Goal: Task Accomplishment & Management: Use online tool/utility

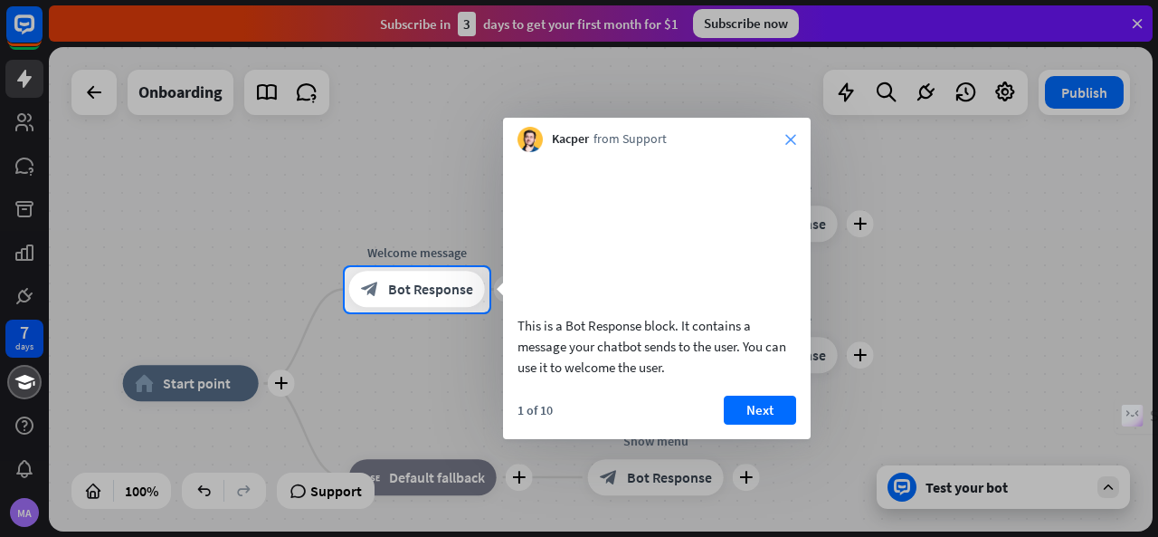
click at [794, 138] on icon "close" at bounding box center [790, 139] width 11 height 11
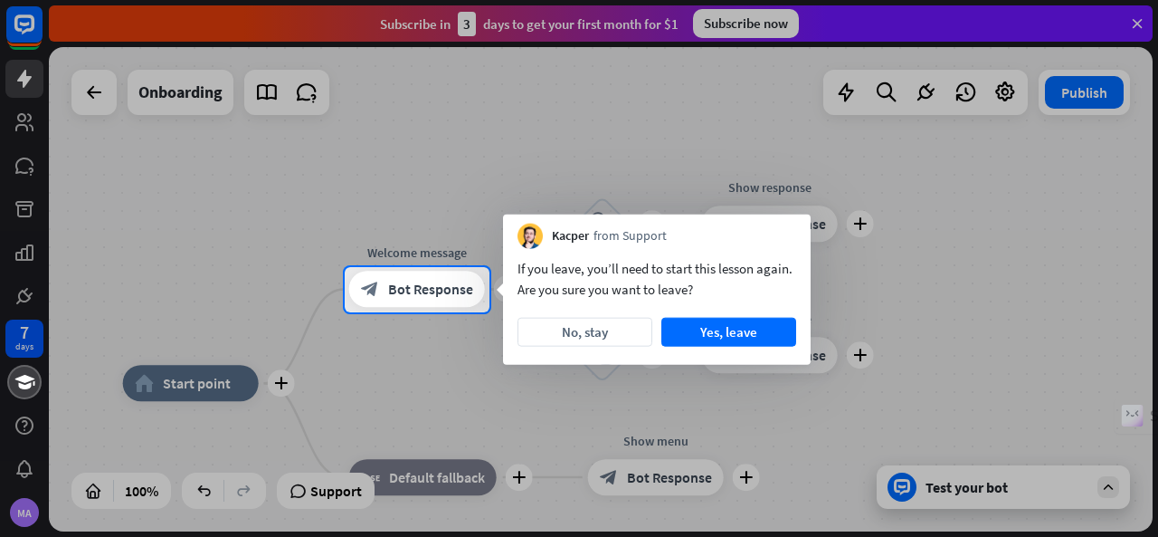
click at [1133, 21] on div at bounding box center [579, 133] width 1158 height 267
click at [83, 91] on div at bounding box center [579, 133] width 1158 height 267
click at [603, 331] on button "No, stay" at bounding box center [585, 332] width 135 height 29
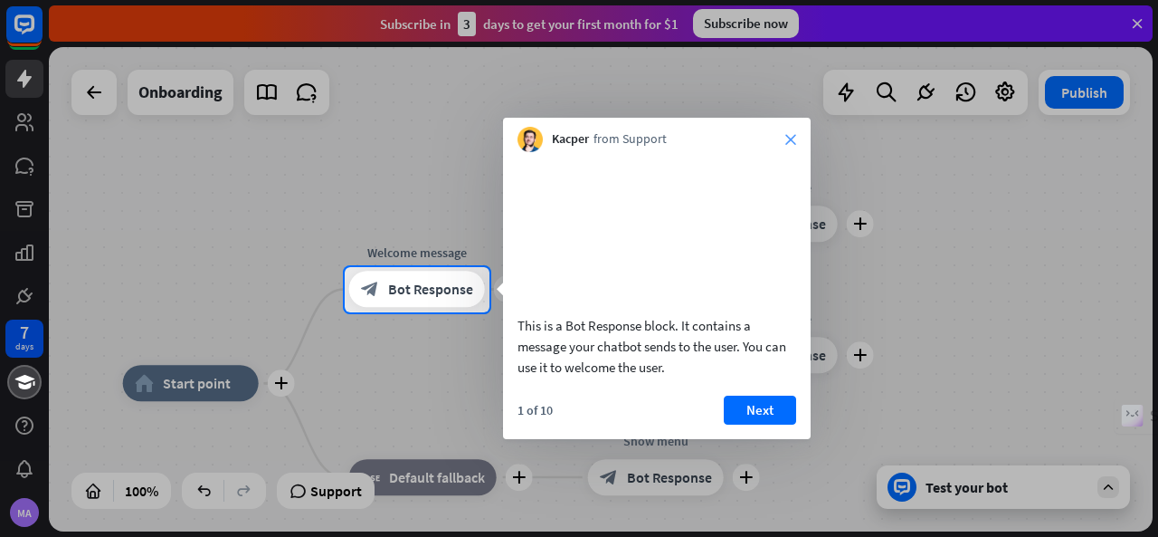
click at [793, 139] on icon "close" at bounding box center [790, 139] width 11 height 11
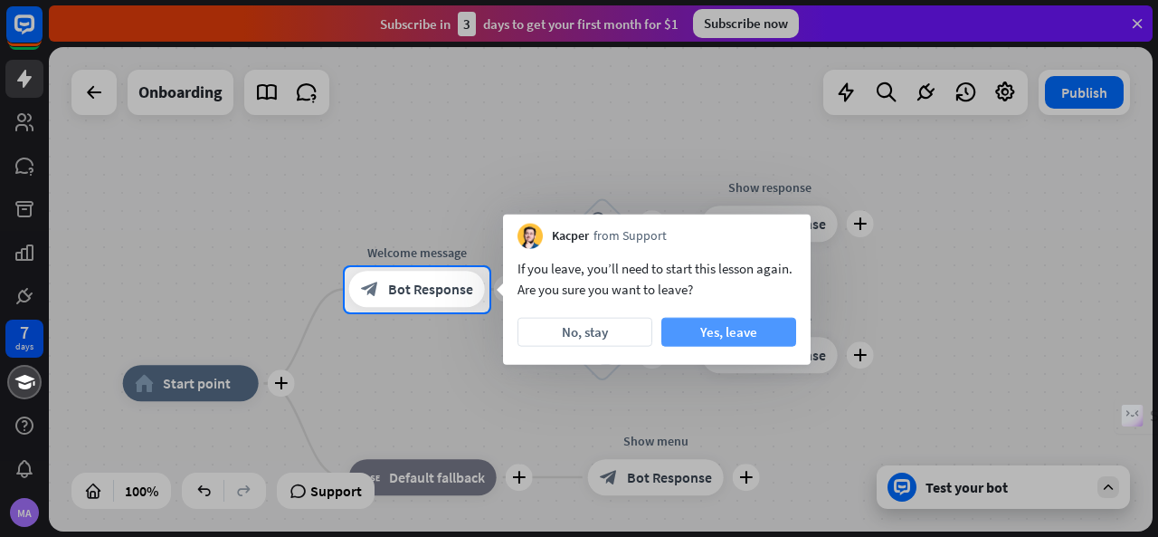
click at [717, 338] on button "Yes, leave" at bounding box center [728, 332] width 135 height 29
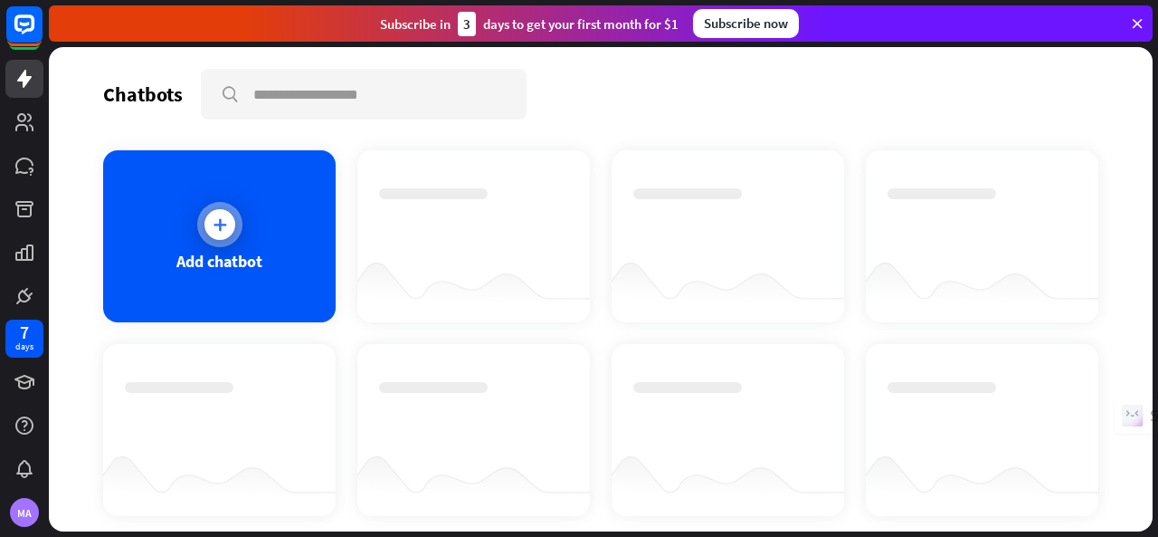
click at [222, 226] on icon at bounding box center [220, 224] width 18 height 18
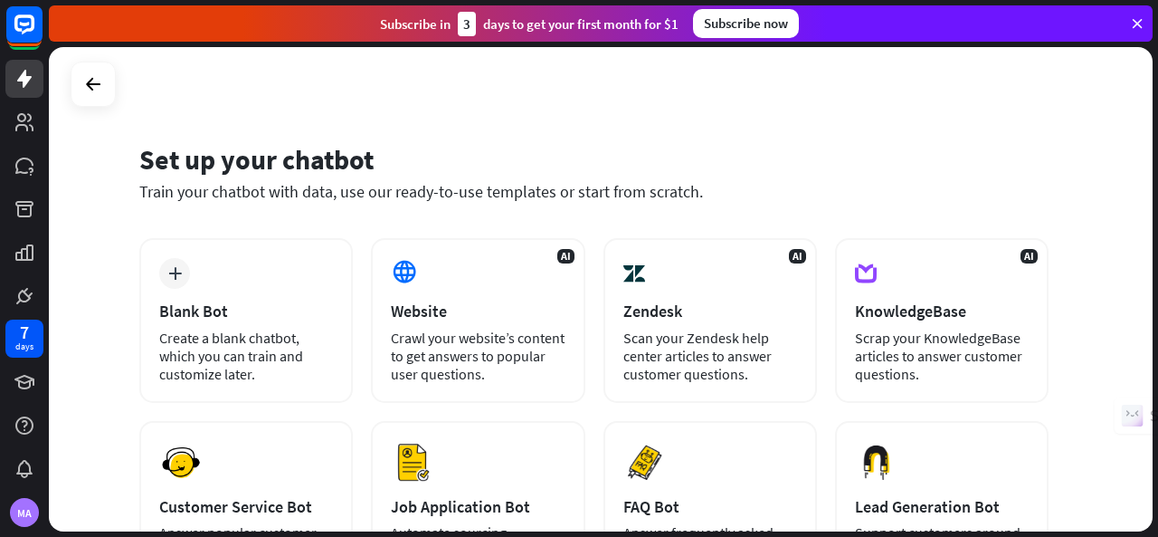
click at [1137, 21] on icon at bounding box center [1137, 23] width 16 height 16
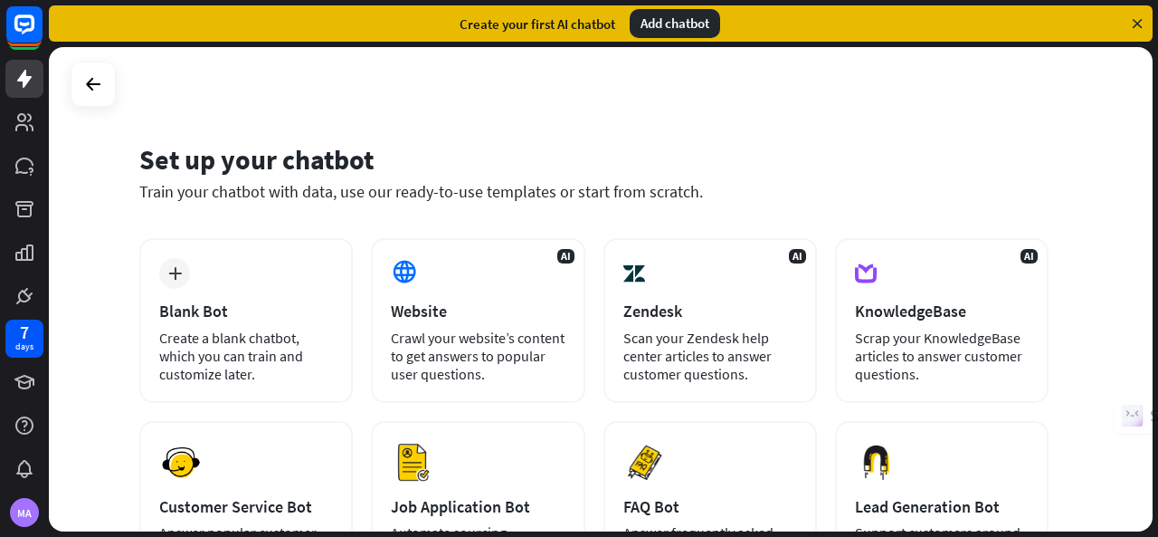
click at [1137, 21] on icon at bounding box center [1137, 23] width 16 height 16
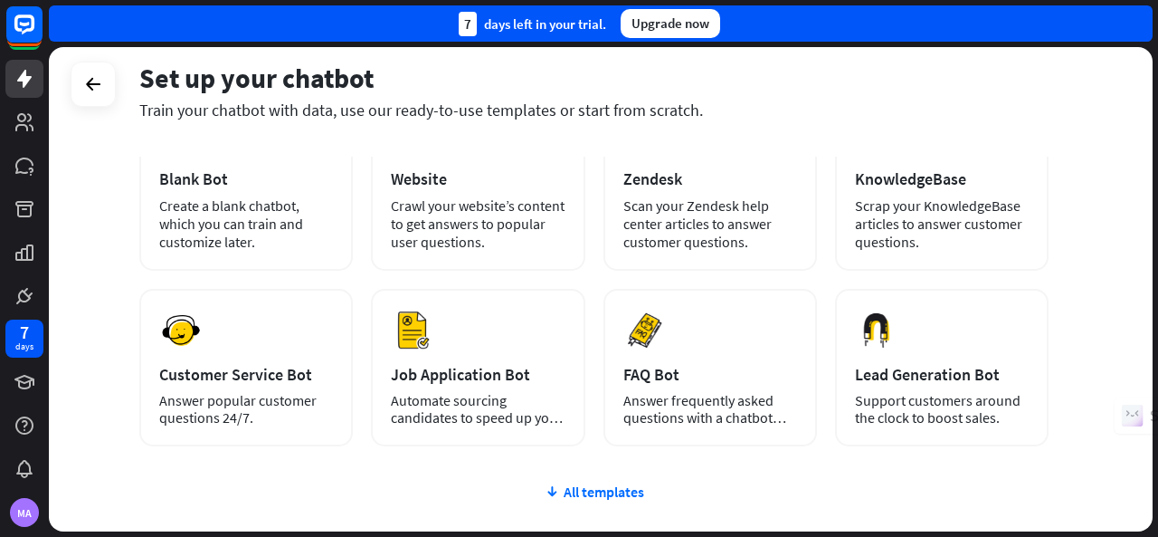
scroll to position [113, 0]
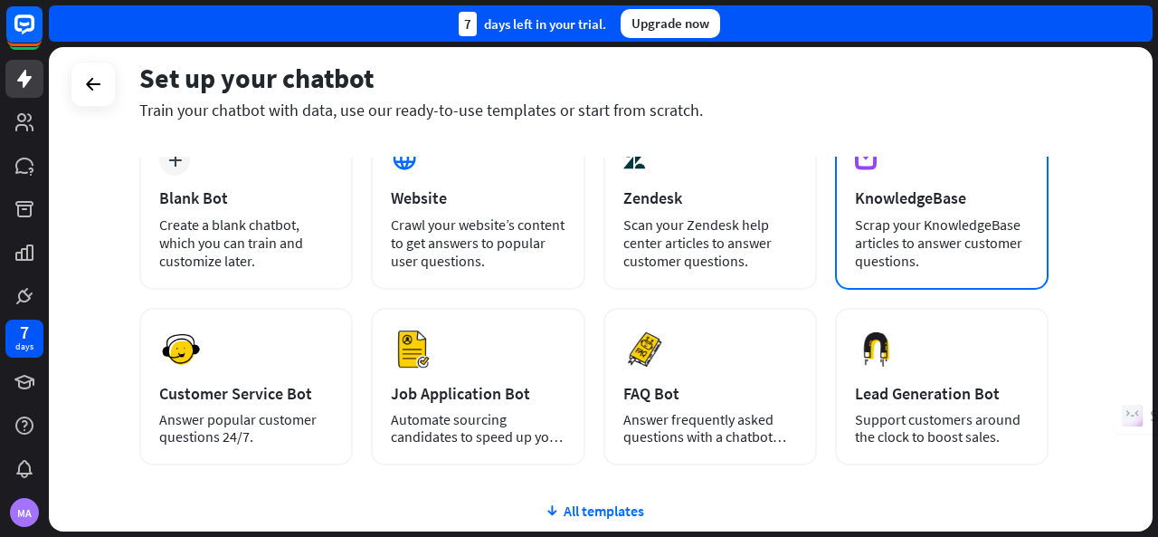
click at [891, 232] on div "Scrap your KnowledgeBase articles to answer customer questions." at bounding box center [942, 242] width 174 height 54
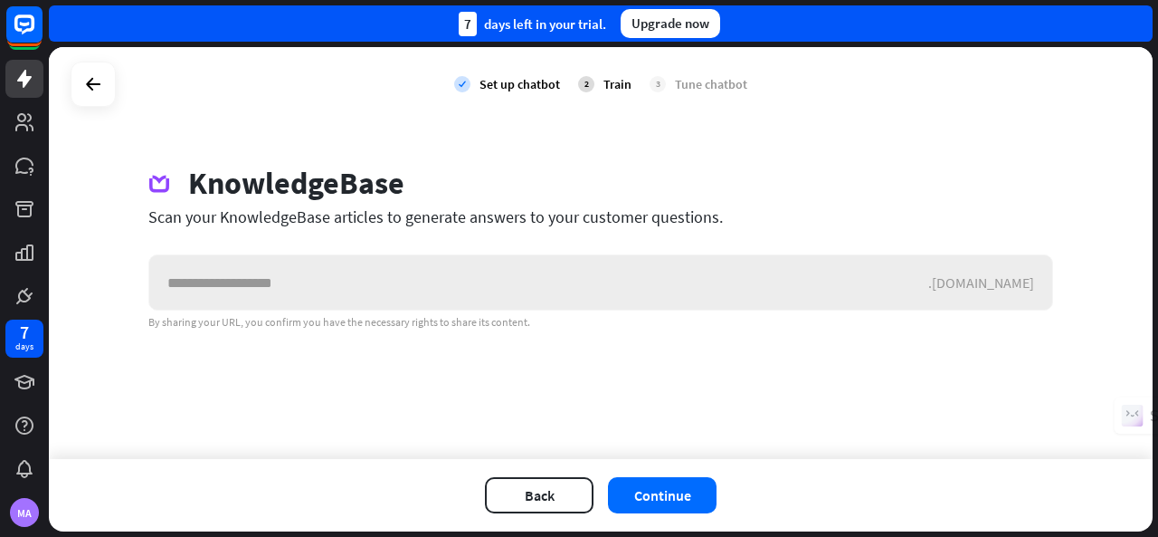
click at [208, 282] on input "text" at bounding box center [538, 282] width 779 height 54
drag, startPoint x: 208, startPoint y: 282, endPoint x: 152, endPoint y: 279, distance: 56.2
click at [152, 279] on input "text" at bounding box center [538, 282] width 779 height 54
click at [82, 88] on icon at bounding box center [93, 84] width 22 height 22
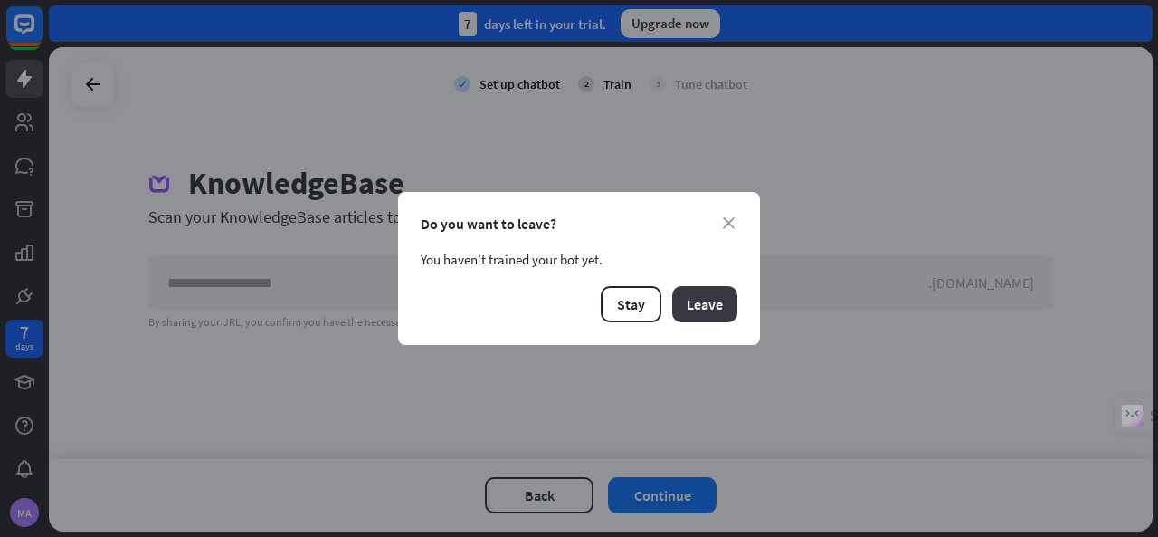
click at [717, 293] on button "Leave" at bounding box center [704, 304] width 65 height 36
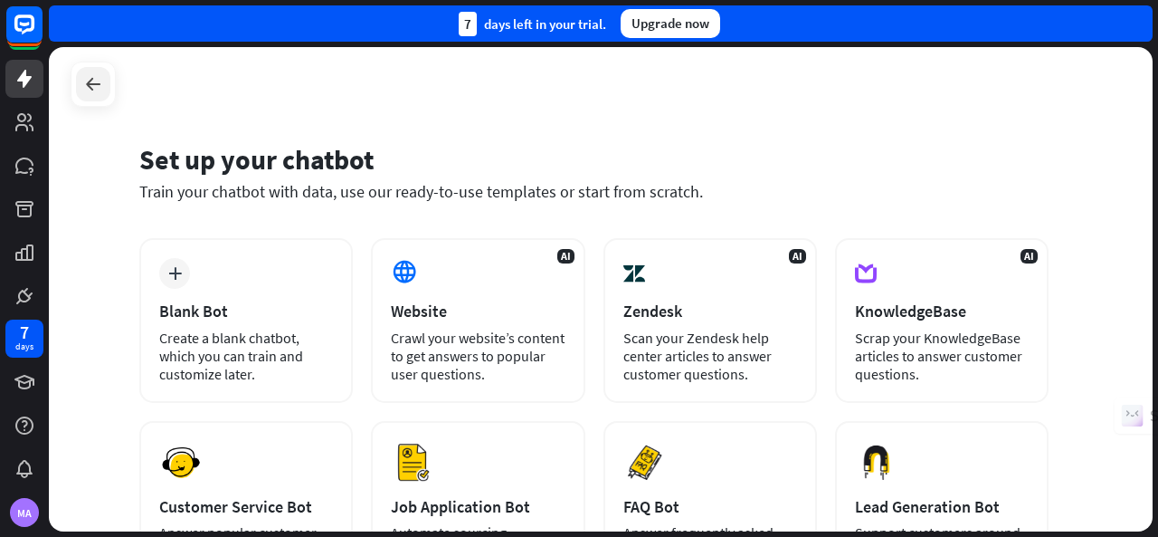
click at [89, 84] on icon at bounding box center [93, 84] width 22 height 22
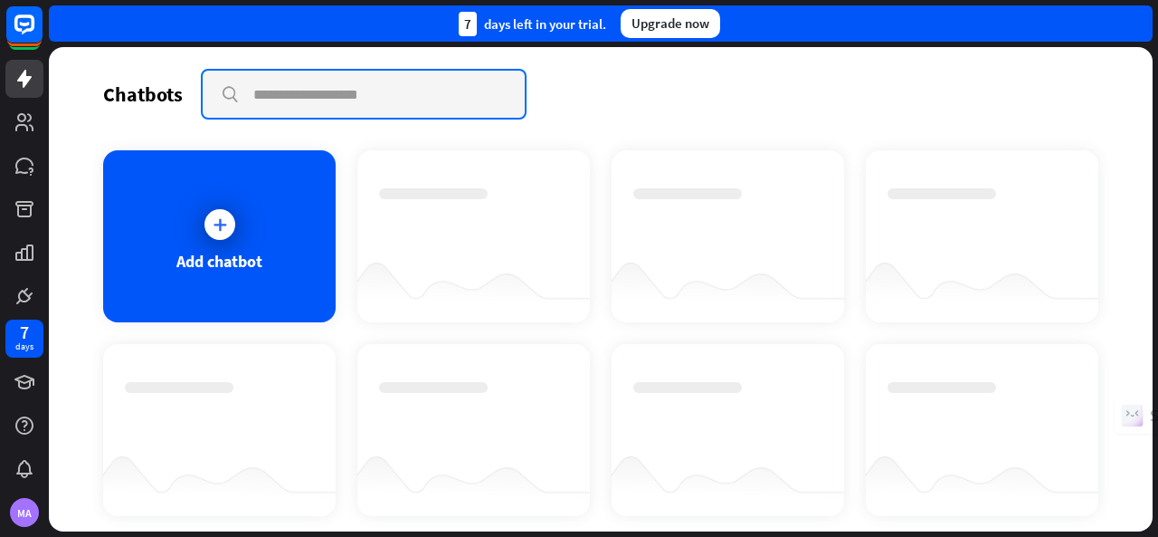
click at [272, 90] on input "text" at bounding box center [364, 94] width 322 height 47
drag, startPoint x: 272, startPoint y: 90, endPoint x: 238, endPoint y: 84, distance: 35.0
click at [238, 84] on input "text" at bounding box center [364, 94] width 322 height 47
drag, startPoint x: 221, startPoint y: 91, endPoint x: 217, endPoint y: 216, distance: 124.9
click at [217, 216] on div "Chatbots search Add chatbot Get started How to start building your chatbots Wat…" at bounding box center [601, 289] width 1104 height 484
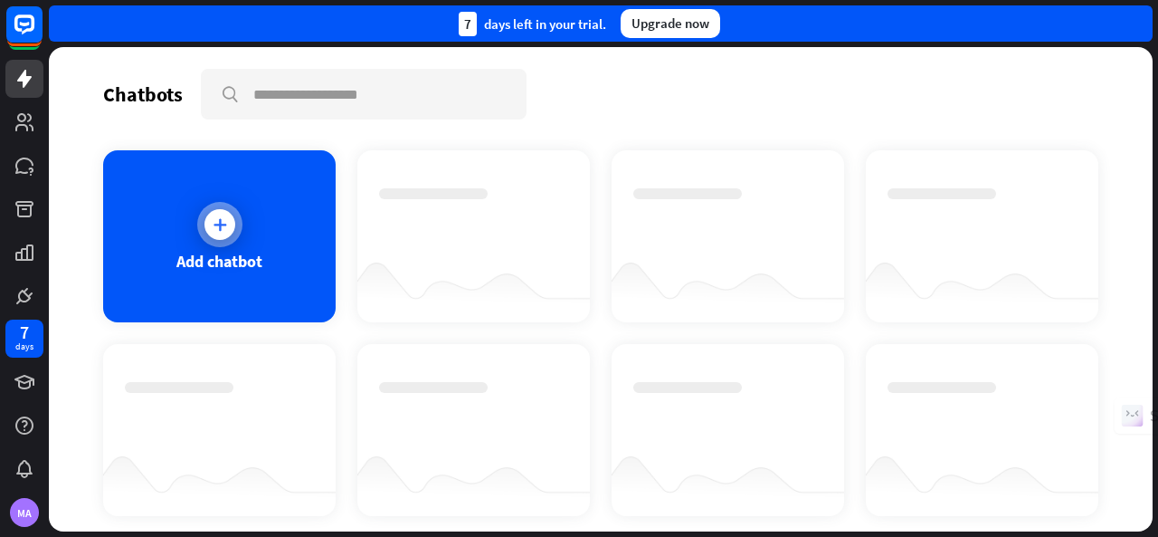
click at [217, 216] on icon at bounding box center [220, 224] width 18 height 18
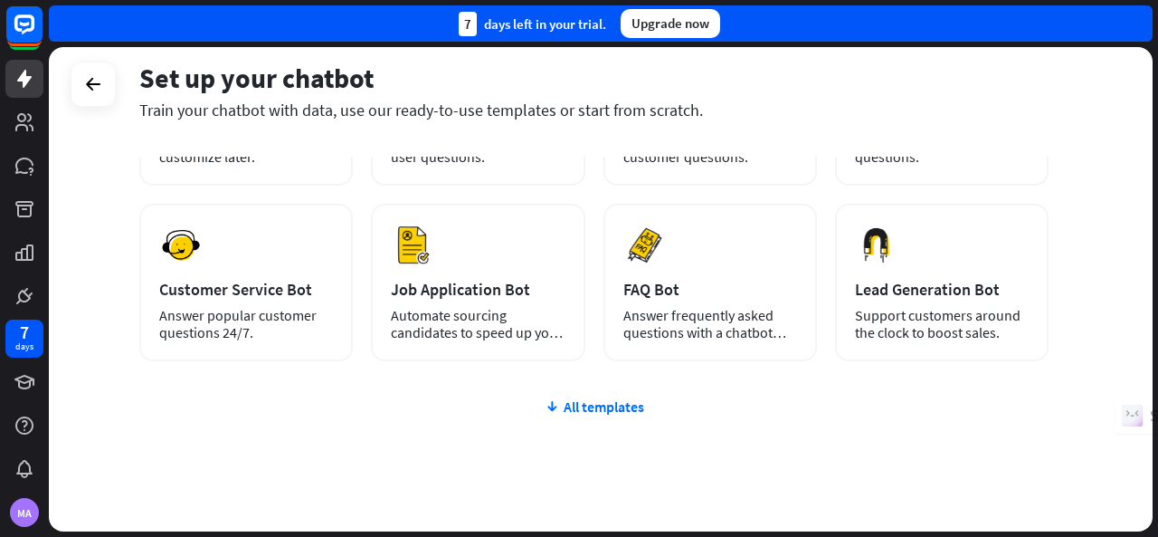
scroll to position [230, 0]
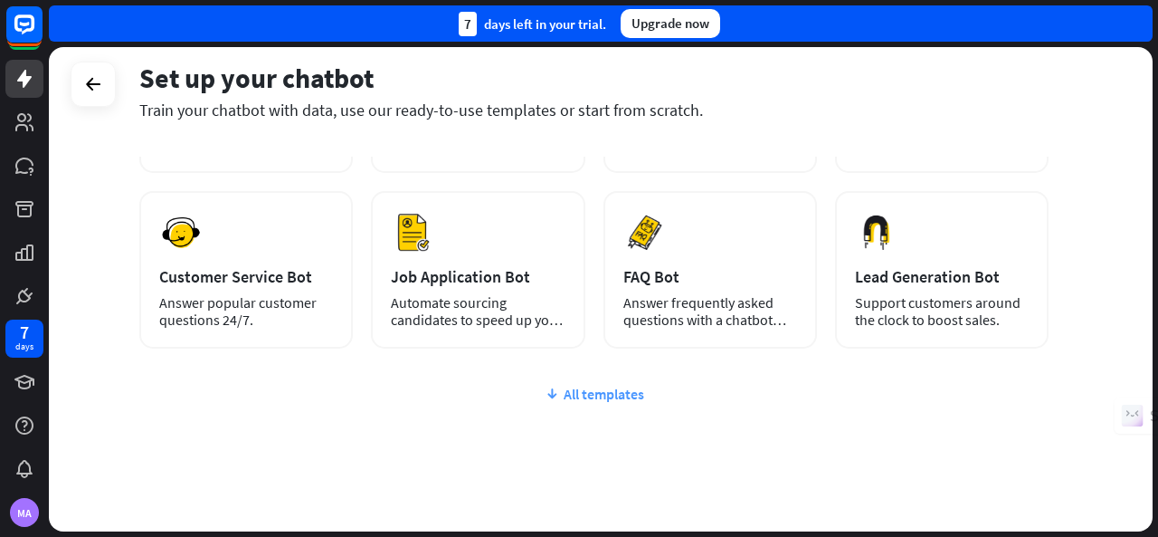
click at [581, 395] on div "All templates" at bounding box center [593, 394] width 909 height 18
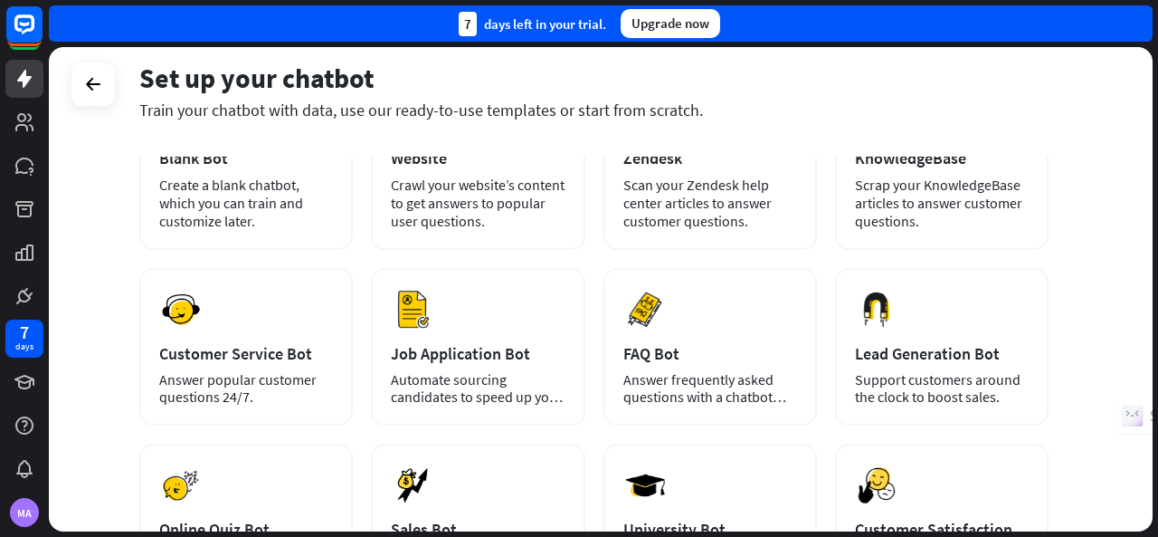
scroll to position [0, 0]
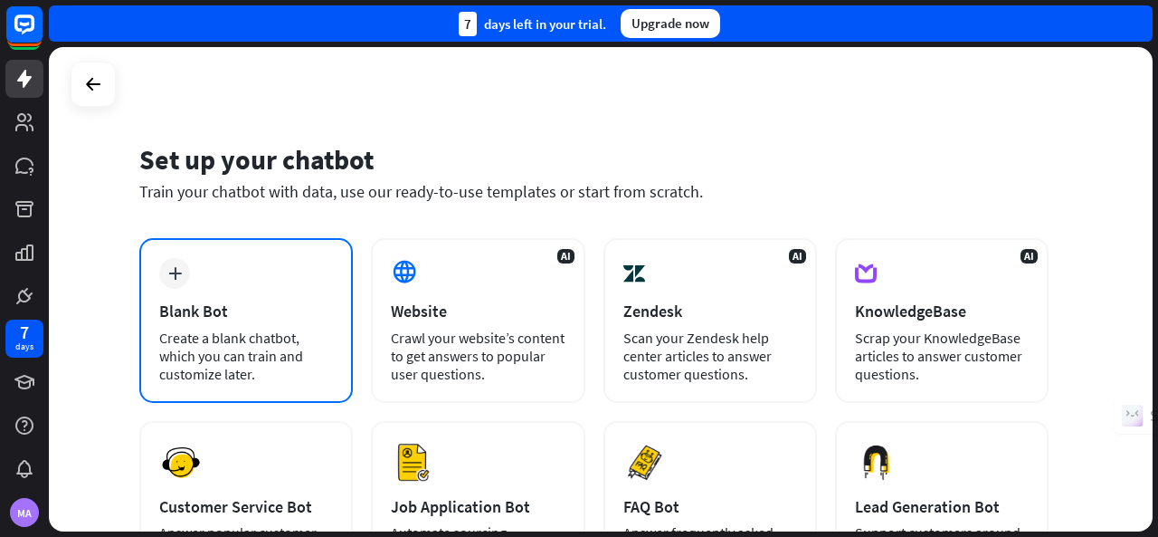
click at [177, 271] on icon "plus" at bounding box center [175, 273] width 14 height 13
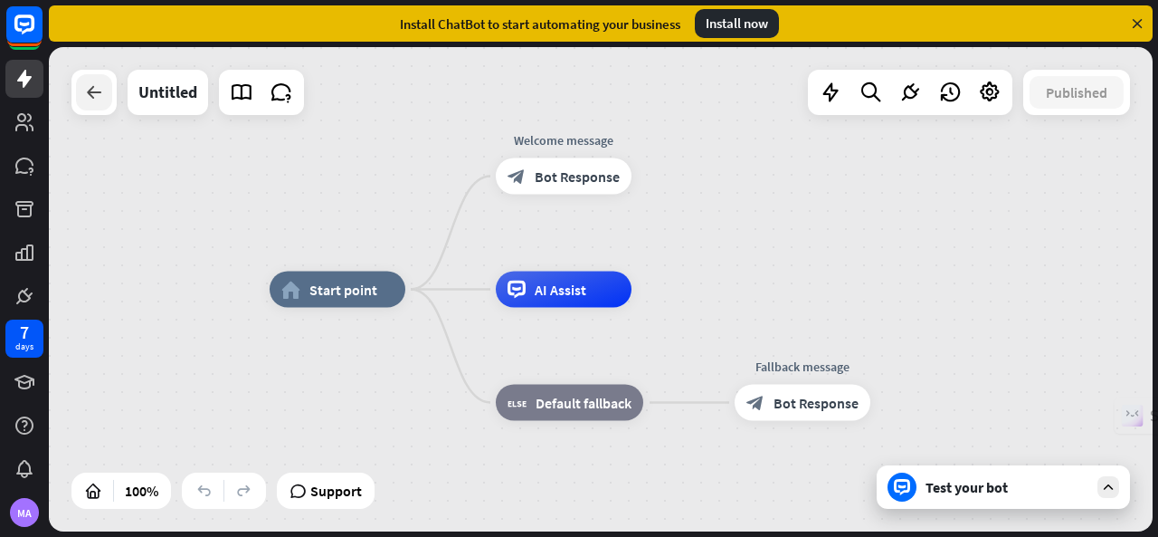
click at [92, 86] on icon at bounding box center [94, 92] width 22 height 22
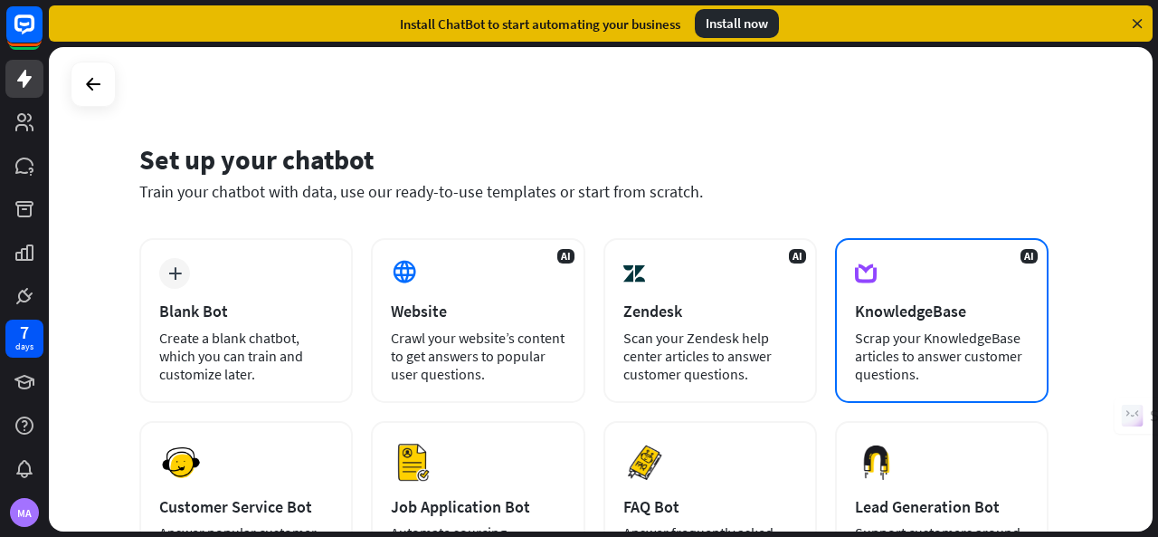
click at [927, 315] on div "KnowledgeBase" at bounding box center [942, 310] width 174 height 21
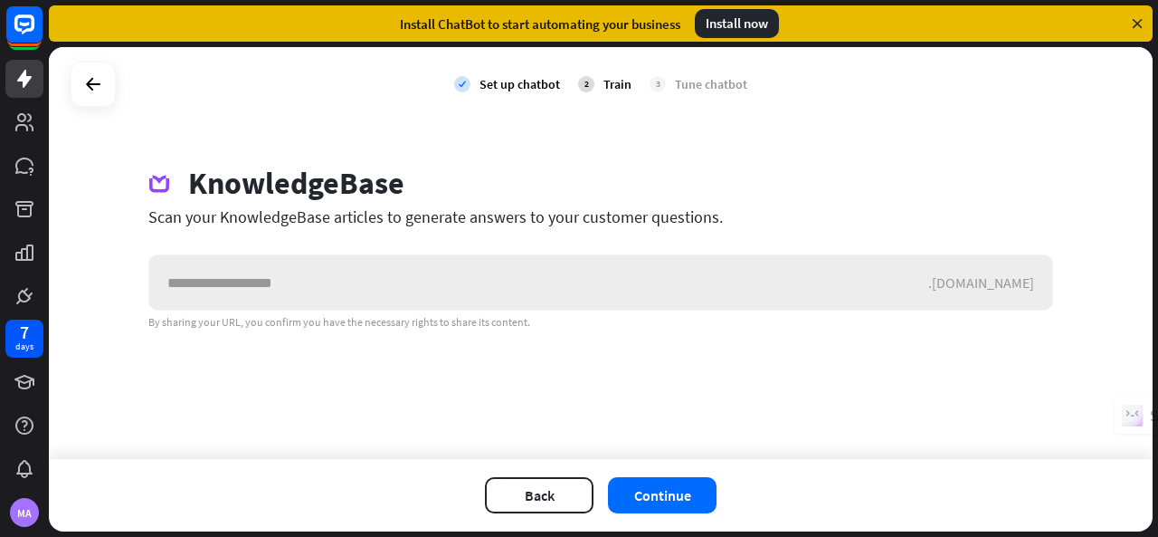
click at [216, 272] on input "text" at bounding box center [538, 282] width 779 height 54
click at [192, 280] on input "text" at bounding box center [538, 282] width 779 height 54
click at [646, 496] on button "Continue" at bounding box center [662, 495] width 109 height 36
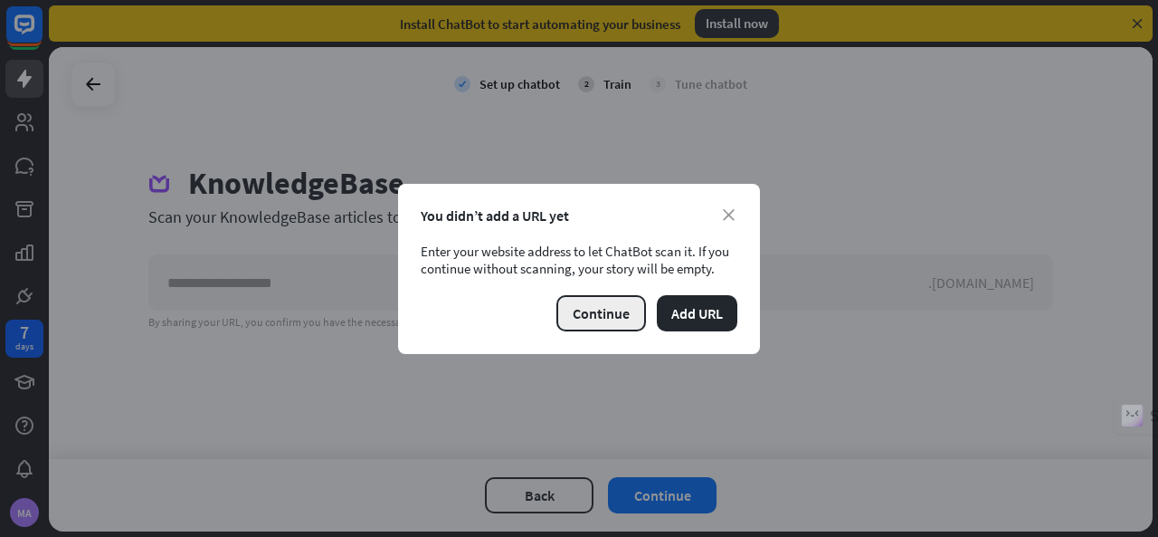
click at [608, 314] on button "Continue" at bounding box center [602, 313] width 90 height 36
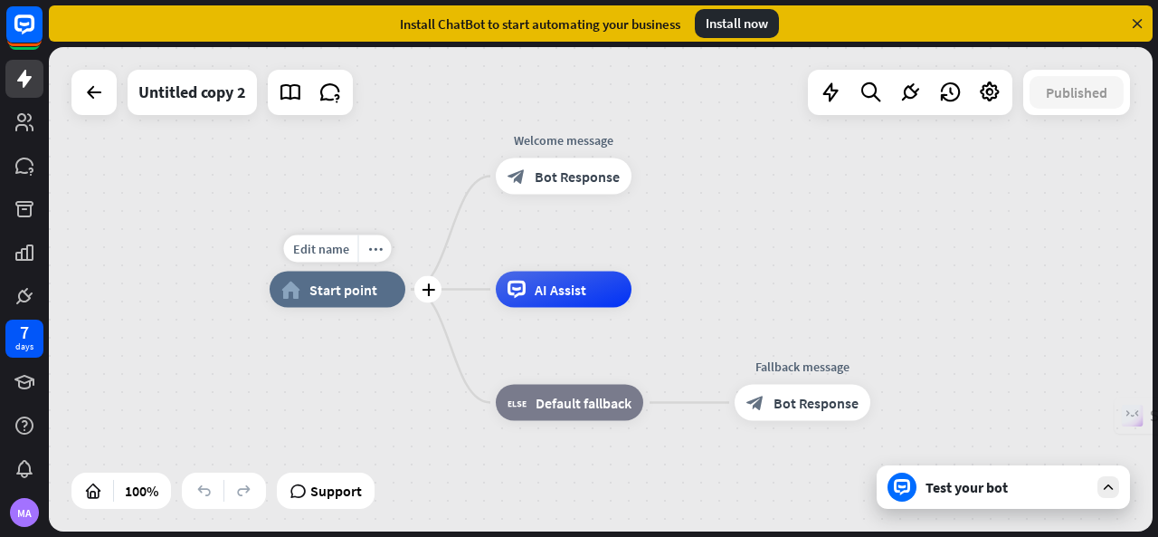
click at [316, 296] on span "Start point" at bounding box center [343, 290] width 68 height 18
click at [899, 228] on div "home_2 Start point Welcome message block_bot_response Bot Response AI Assist bl…" at bounding box center [601, 289] width 1104 height 484
click at [78, 87] on div at bounding box center [94, 92] width 36 height 36
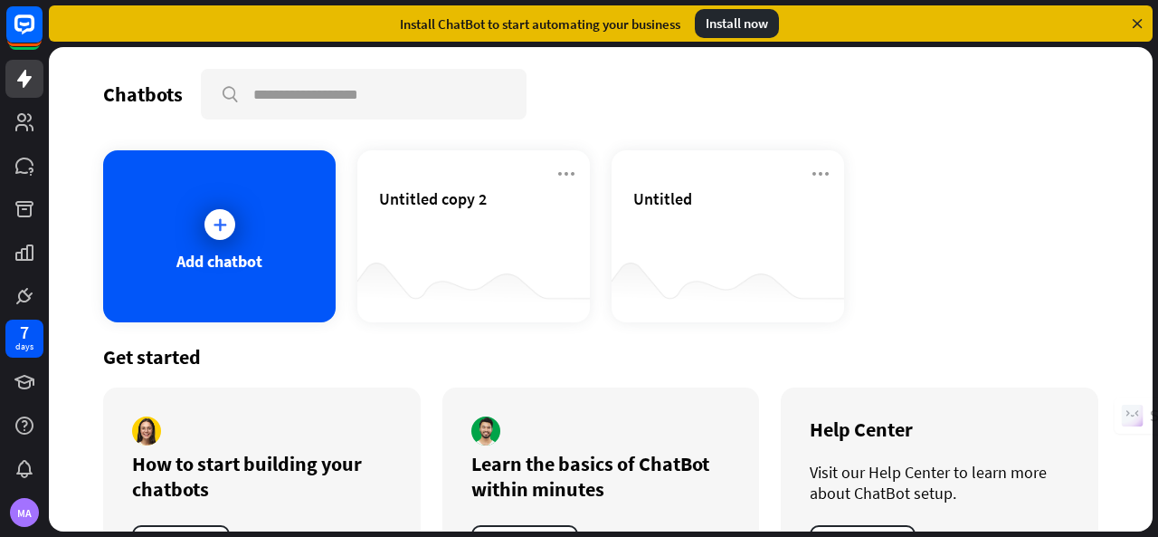
click at [514, 454] on div "Learn the basics of ChatBot within minutes" at bounding box center [601, 476] width 260 height 51
click at [522, 526] on button "Start lesson" at bounding box center [524, 541] width 107 height 33
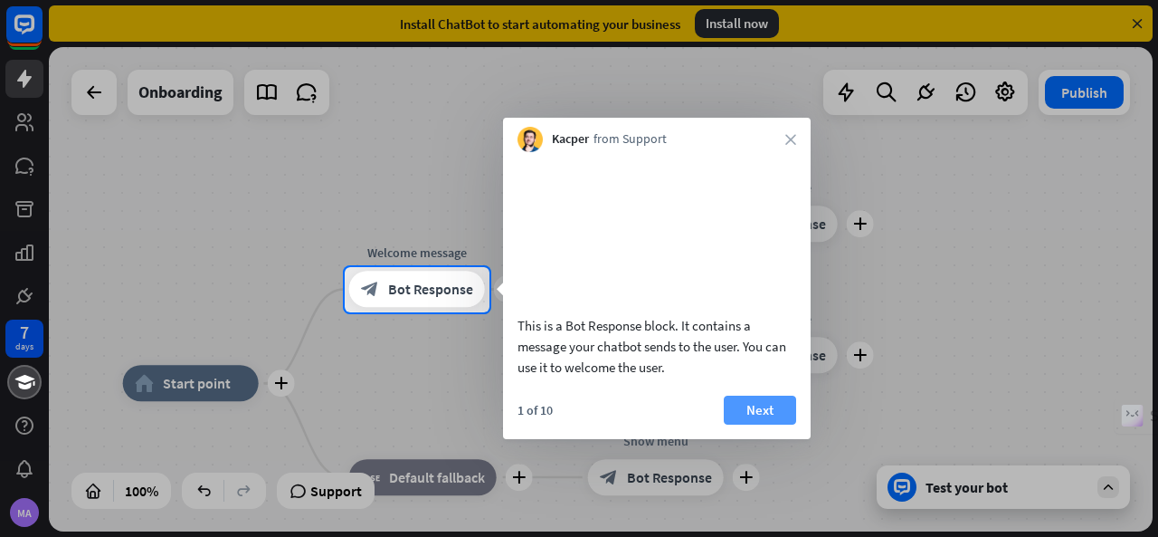
click at [770, 424] on button "Next" at bounding box center [760, 409] width 72 height 29
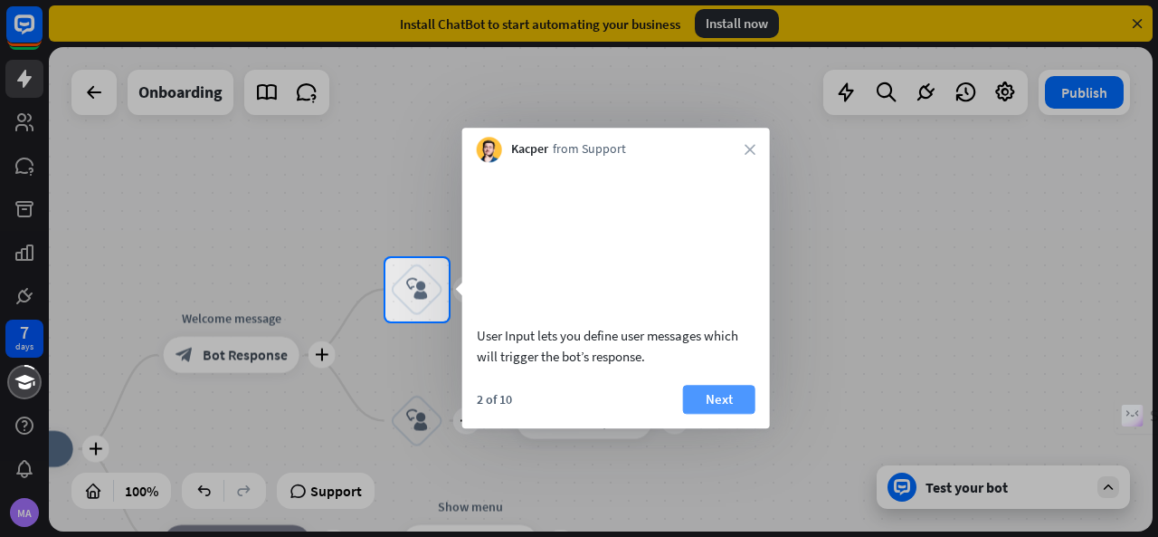
click at [717, 408] on button "Next" at bounding box center [719, 399] width 72 height 29
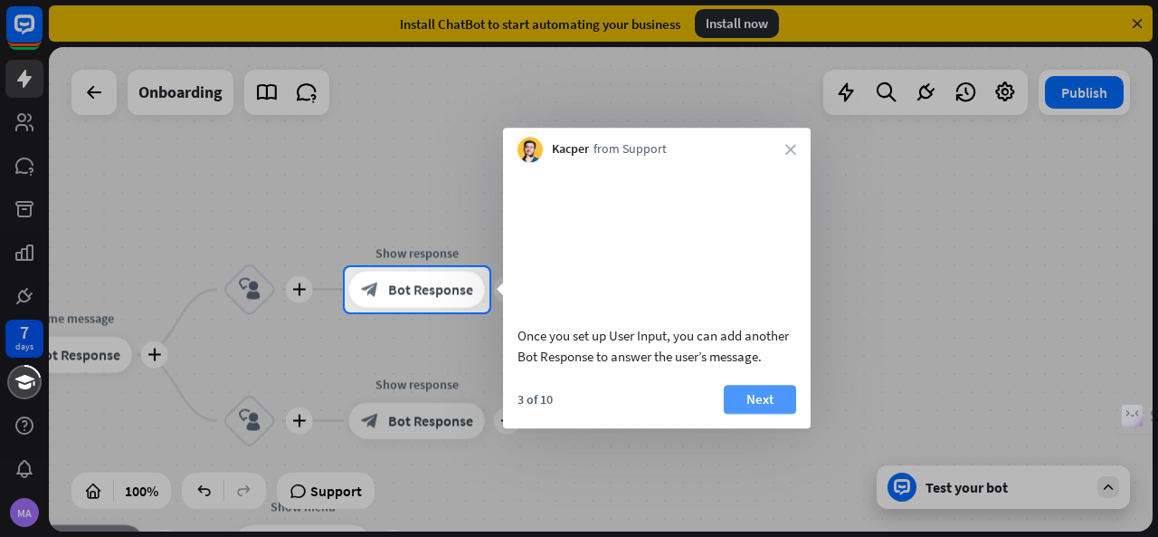
click at [751, 414] on button "Next" at bounding box center [760, 399] width 72 height 29
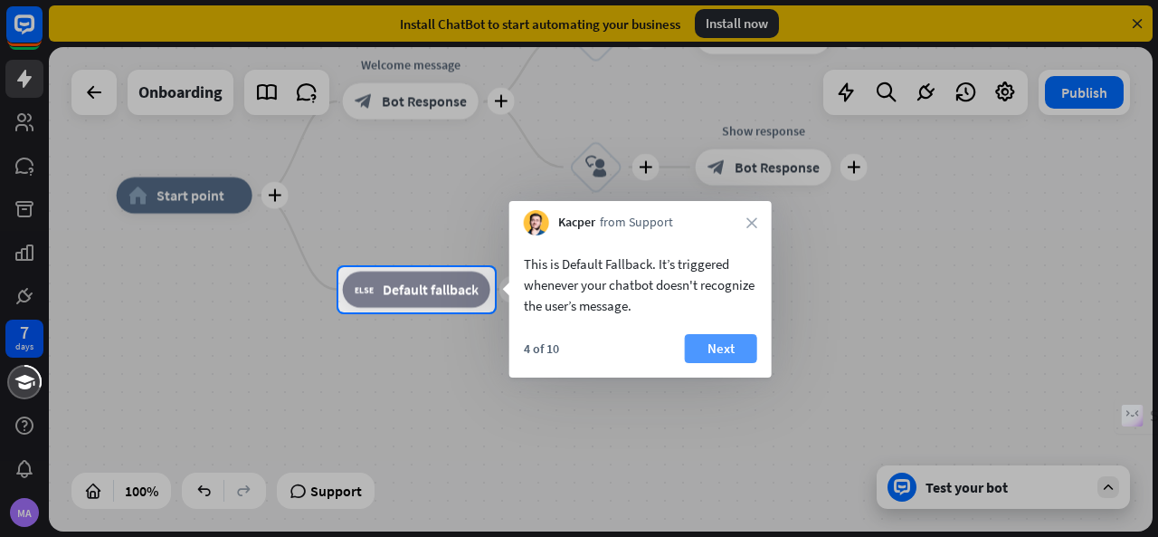
click at [723, 348] on button "Next" at bounding box center [721, 348] width 72 height 29
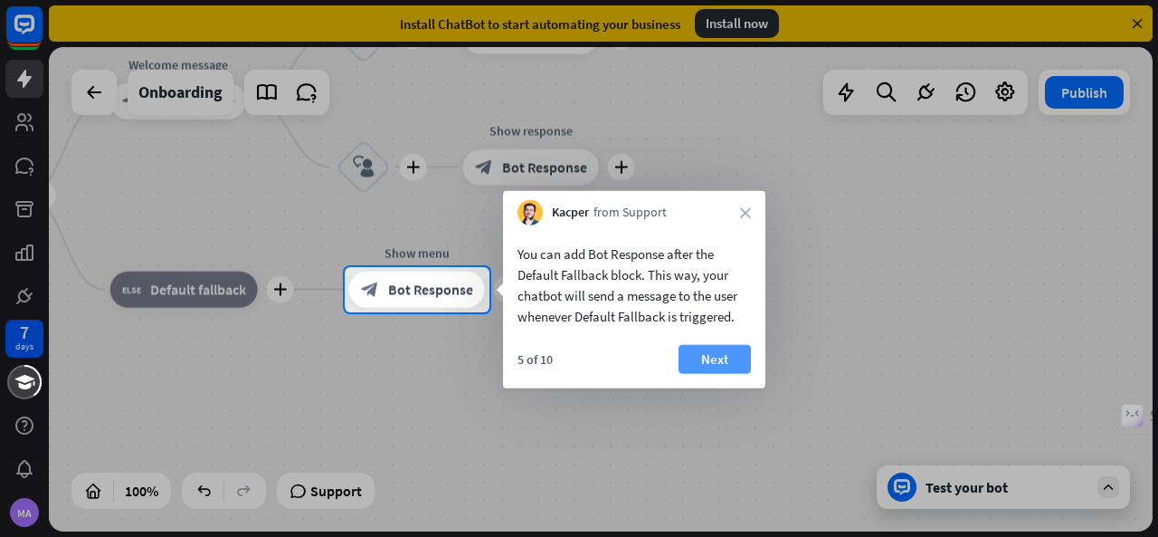
click at [706, 350] on button "Next" at bounding box center [715, 359] width 72 height 29
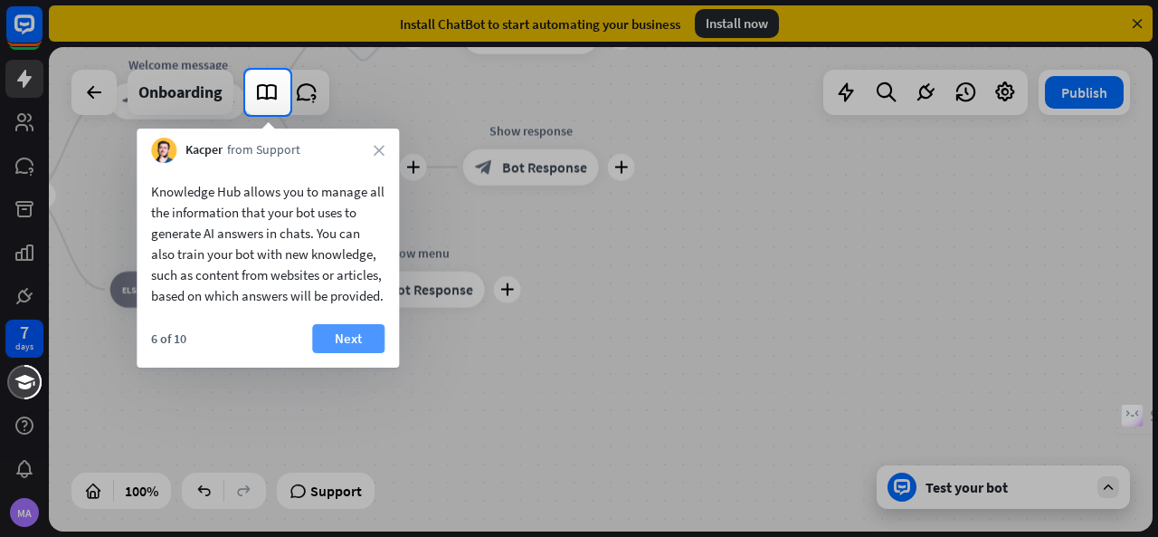
click at [357, 353] on button "Next" at bounding box center [348, 338] width 72 height 29
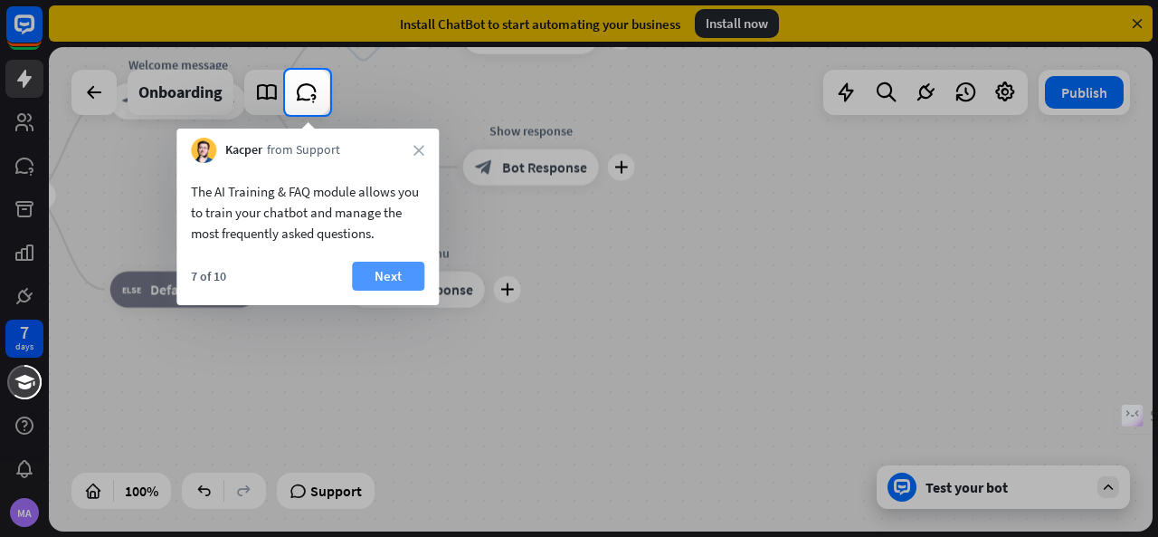
click at [385, 284] on button "Next" at bounding box center [388, 276] width 72 height 29
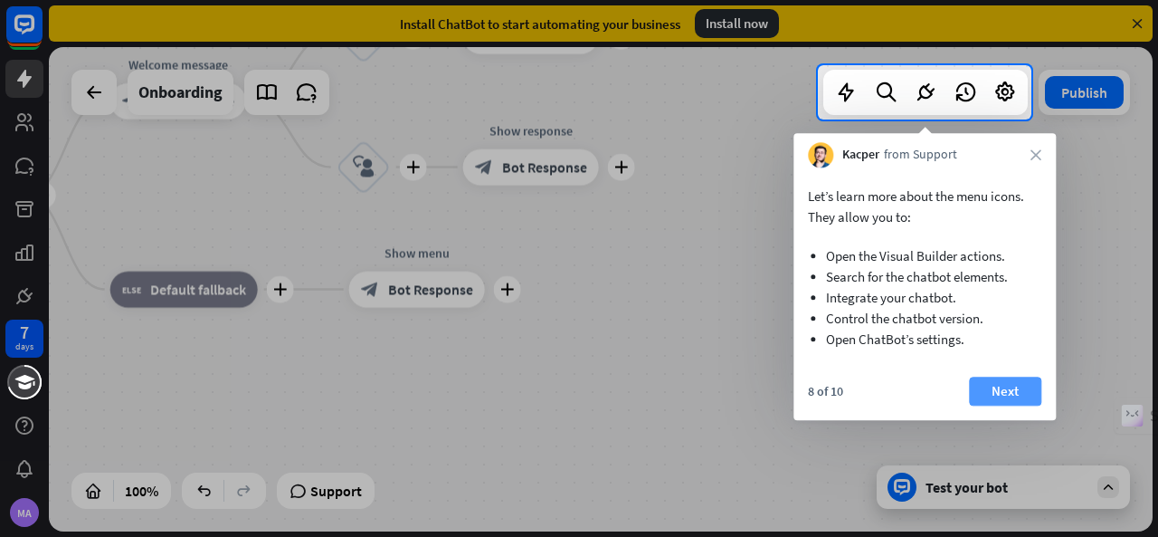
click at [1003, 394] on button "Next" at bounding box center [1005, 390] width 72 height 29
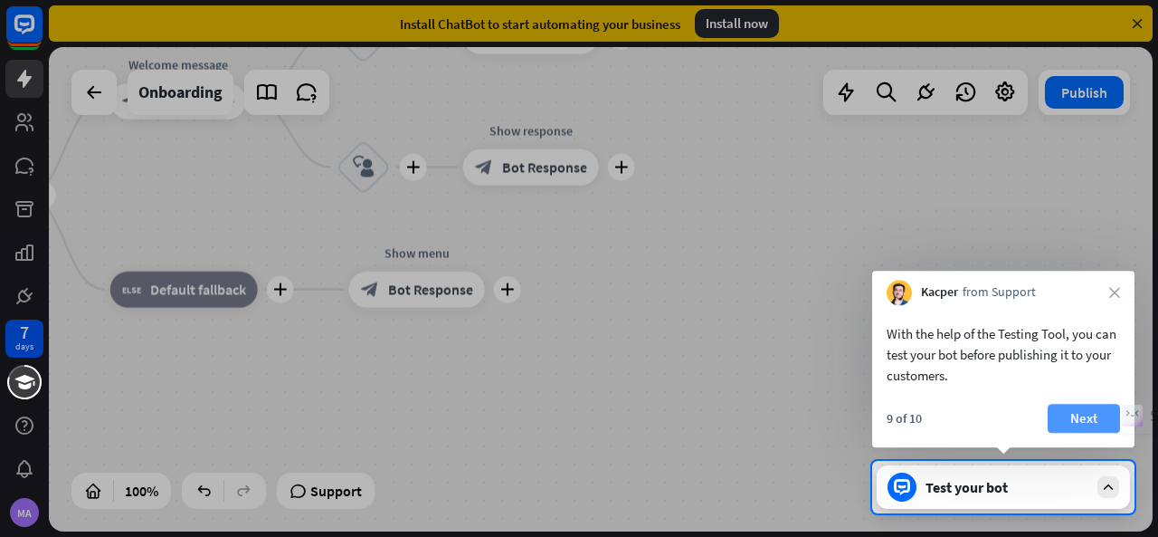
click at [1070, 415] on button "Next" at bounding box center [1084, 418] width 72 height 29
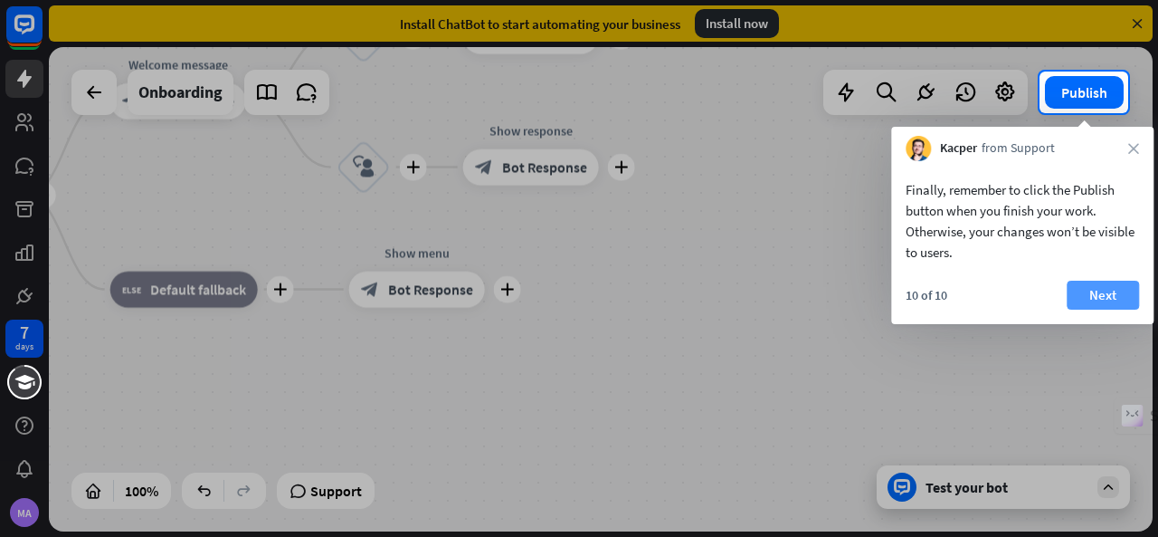
click at [1101, 291] on button "Next" at bounding box center [1103, 295] width 72 height 29
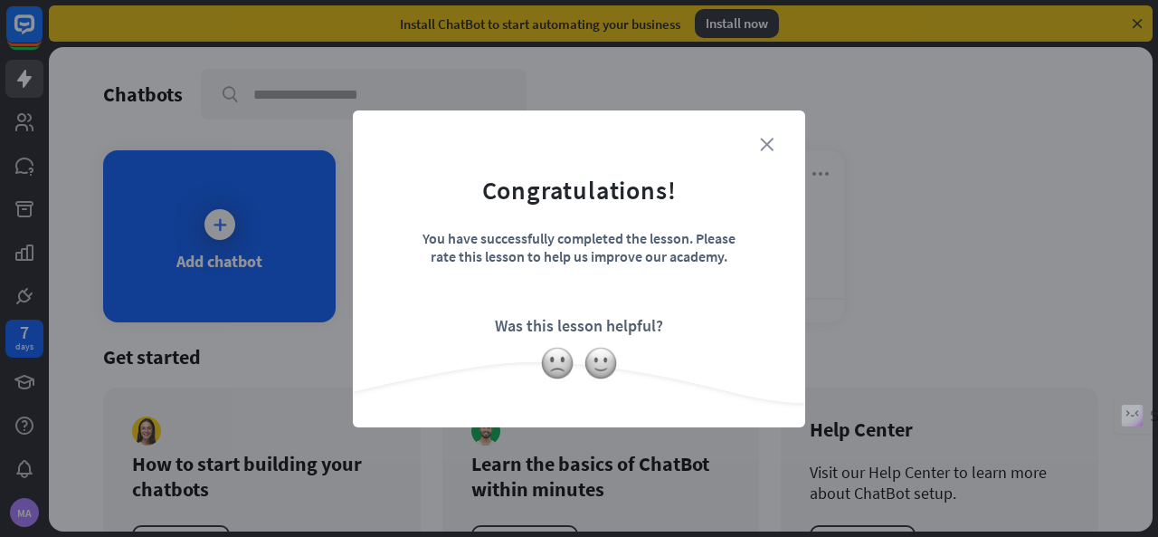
click at [761, 147] on icon "close" at bounding box center [767, 145] width 14 height 14
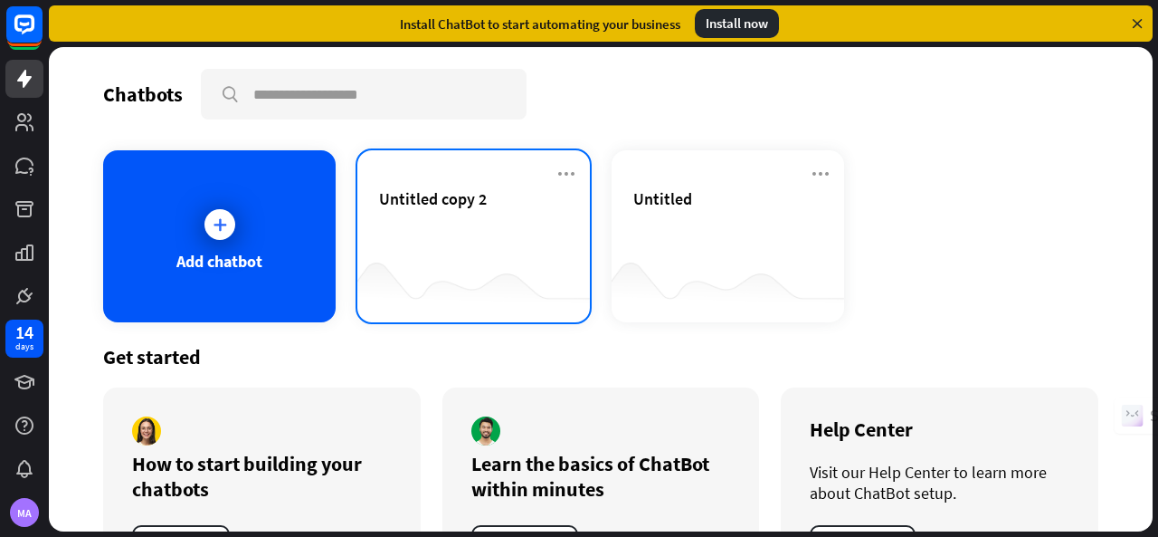
click at [458, 245] on div "Untitled copy 2" at bounding box center [473, 219] width 189 height 63
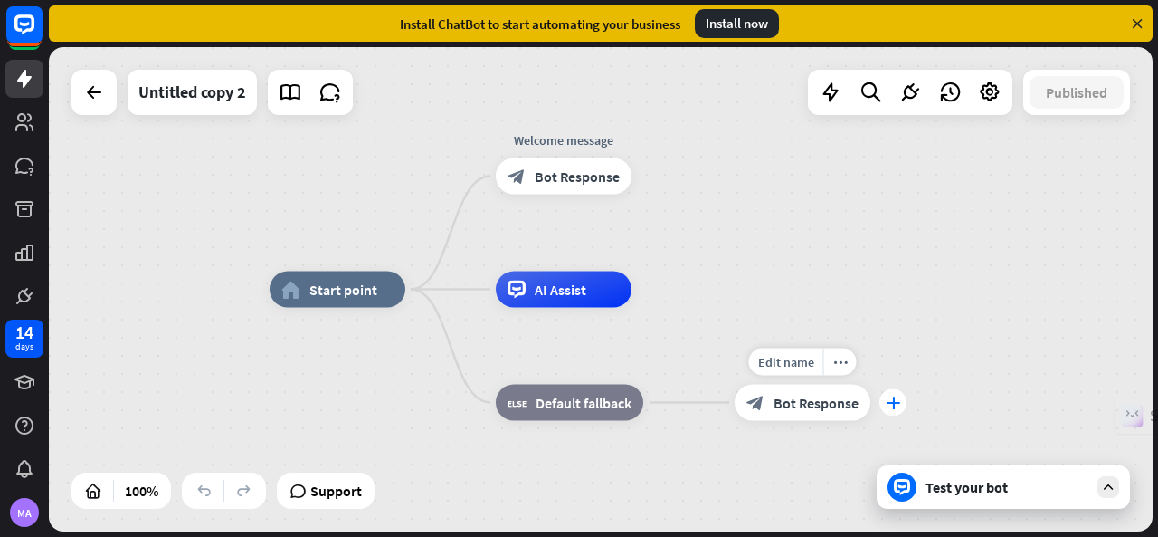
click at [893, 407] on icon "plus" at bounding box center [894, 402] width 14 height 13
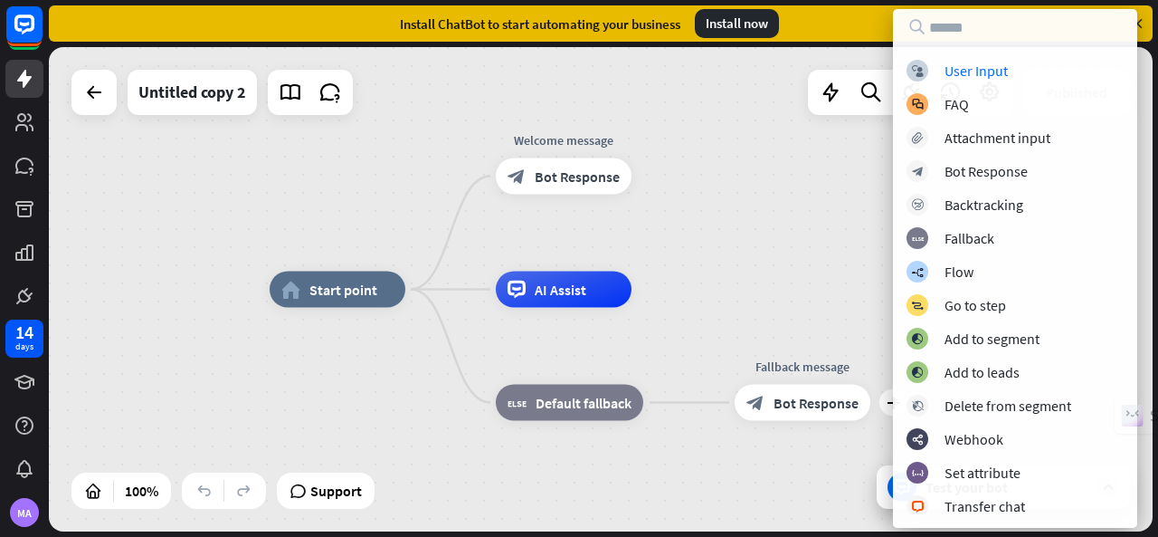
click at [762, 224] on div "home_2 Start point Welcome message block_bot_response Bot Response AI Assist bl…" at bounding box center [601, 289] width 1104 height 484
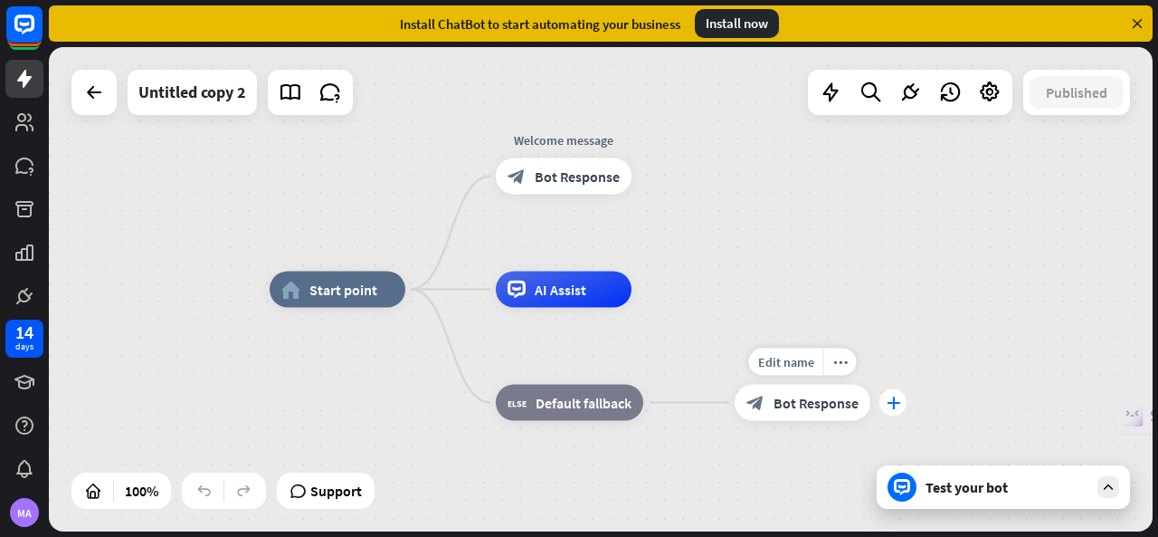
click at [898, 398] on icon "plus" at bounding box center [894, 402] width 14 height 13
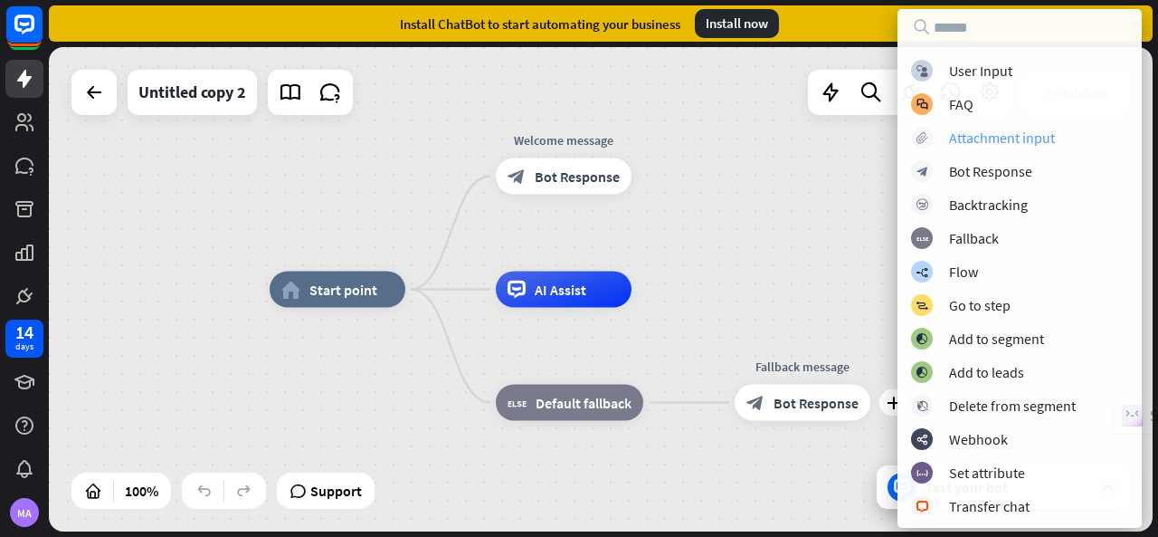
click at [996, 140] on div "Attachment input" at bounding box center [1002, 137] width 106 height 18
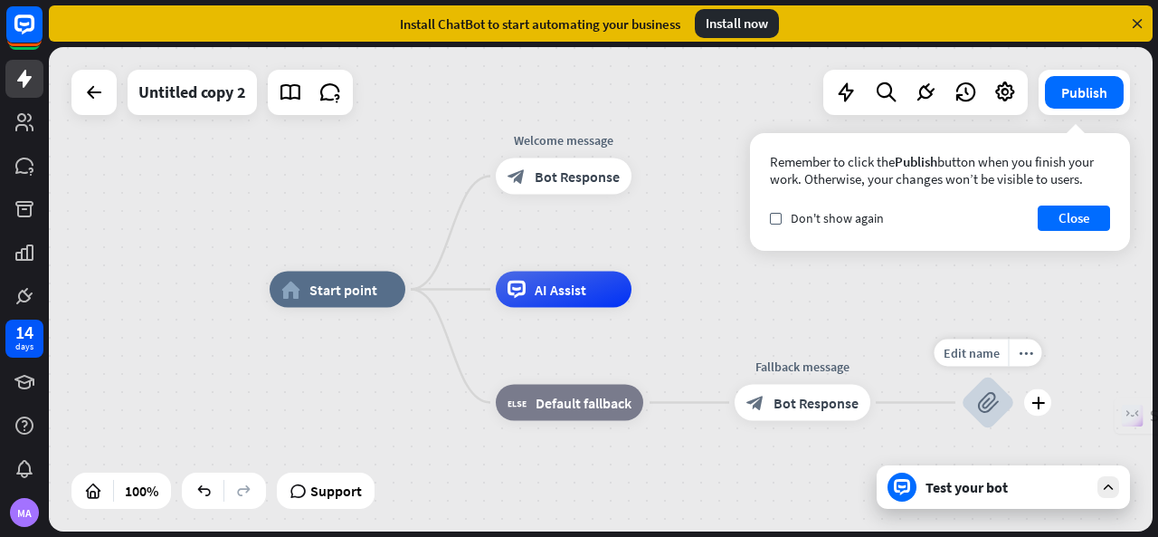
click at [988, 405] on icon "block_attachment" at bounding box center [988, 403] width 22 height 22
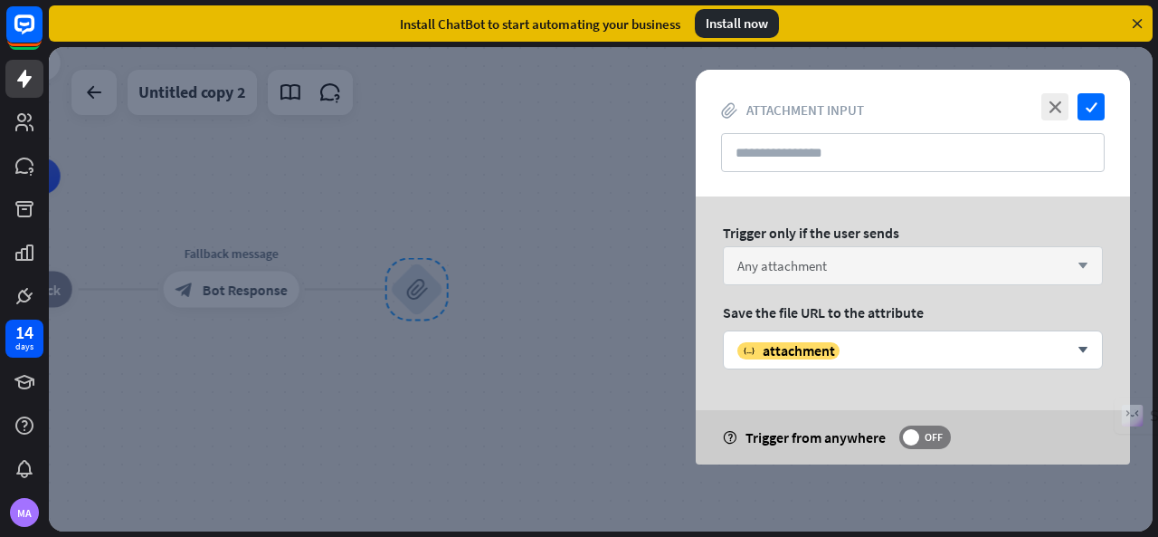
click at [1085, 263] on icon "arrow_down" at bounding box center [1079, 266] width 20 height 11
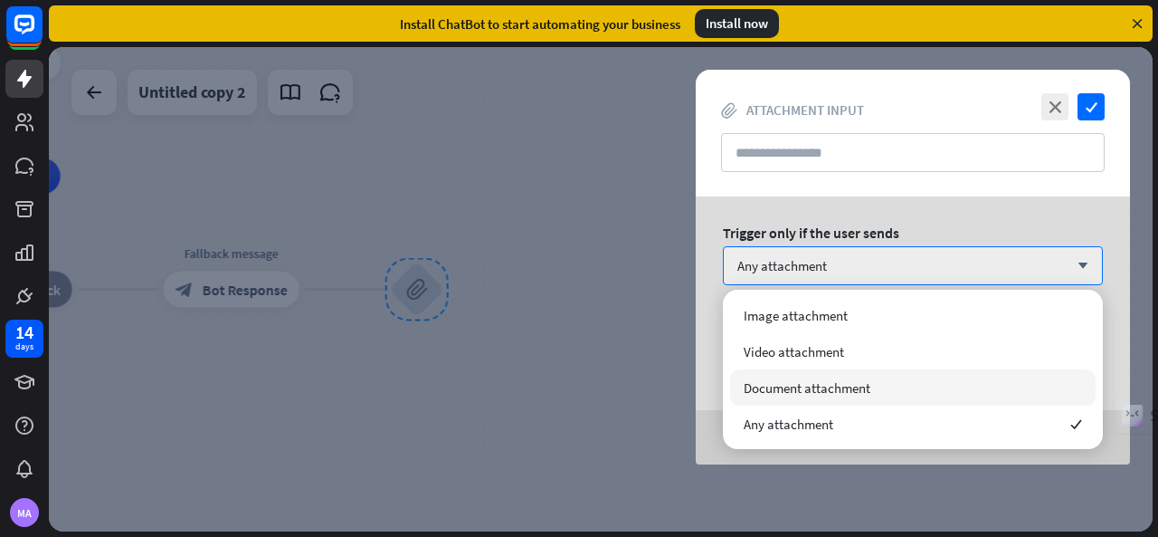
click at [785, 389] on span "Document attachment" at bounding box center [807, 387] width 127 height 17
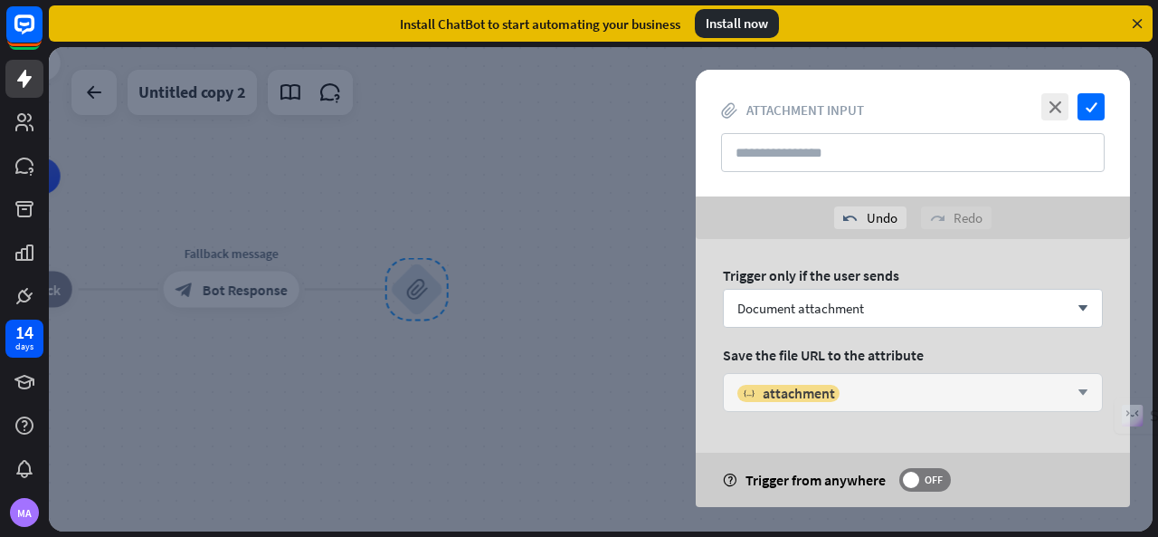
click at [1088, 388] on icon "arrow_down" at bounding box center [1079, 392] width 20 height 11
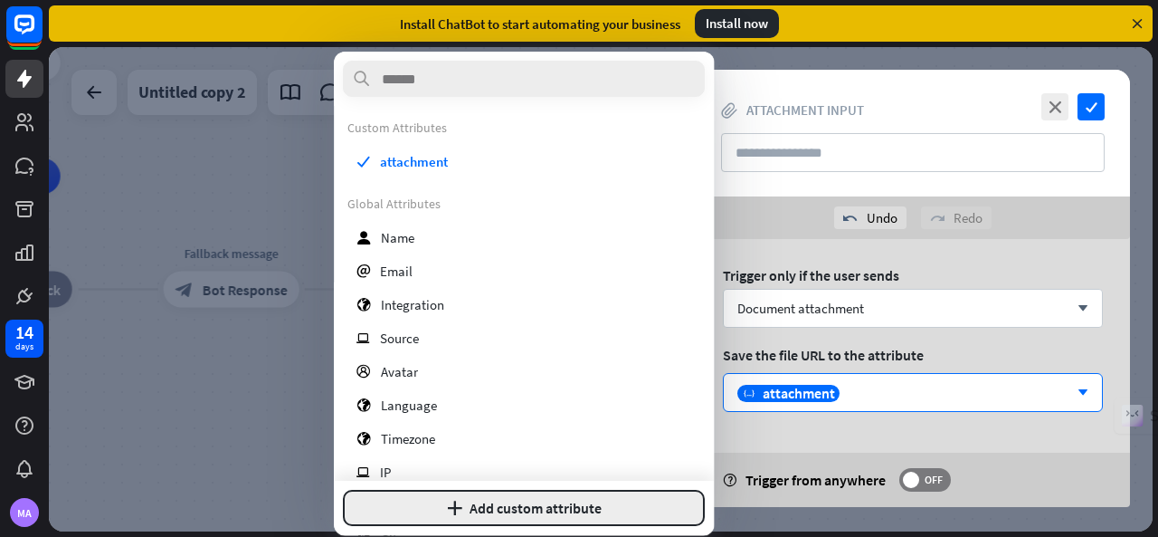
click at [513, 506] on button "plus Add custom attribute" at bounding box center [524, 508] width 362 height 36
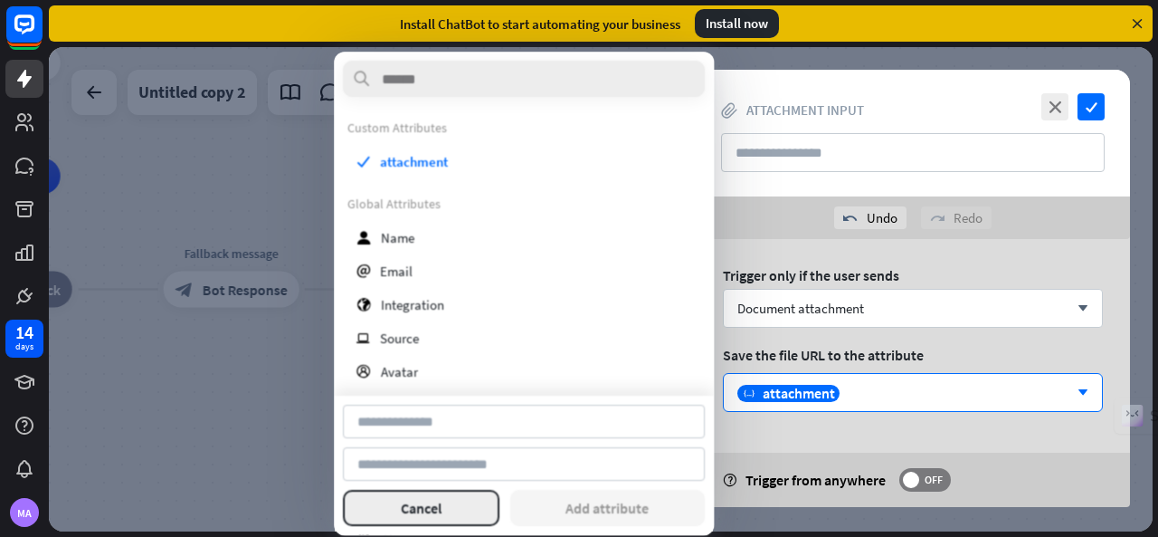
click at [425, 504] on button "Cancel" at bounding box center [421, 508] width 157 height 36
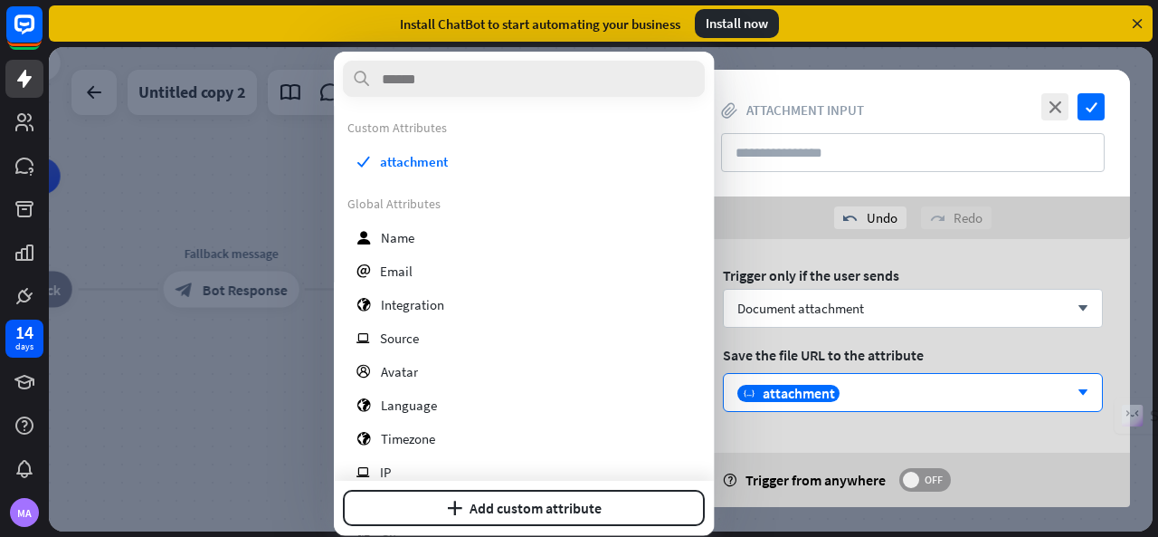
click at [932, 480] on span "OFF" at bounding box center [933, 479] width 28 height 14
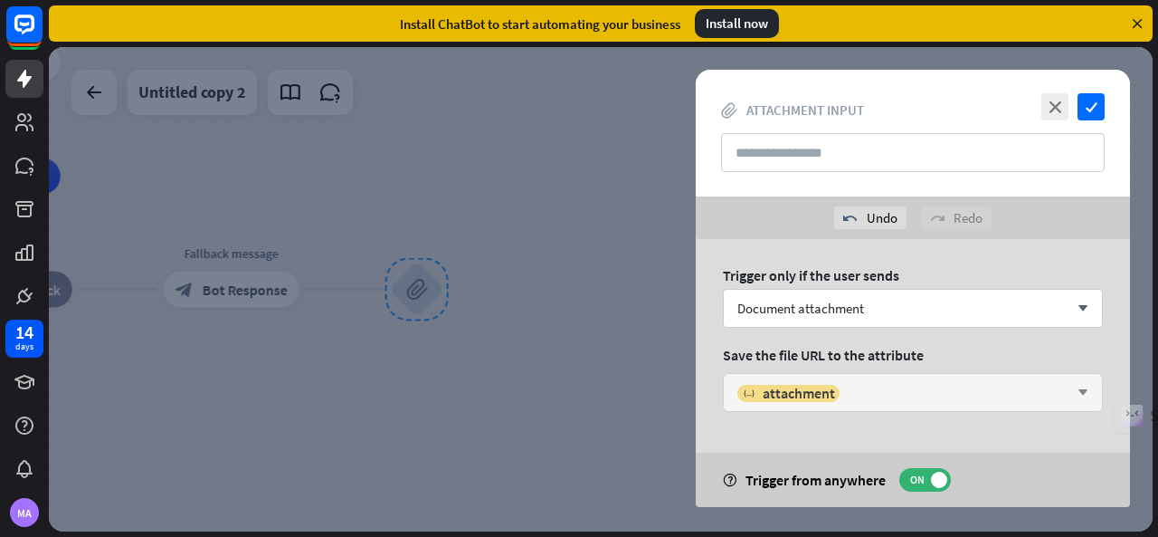
click at [1082, 389] on icon "arrow_down" at bounding box center [1079, 392] width 20 height 11
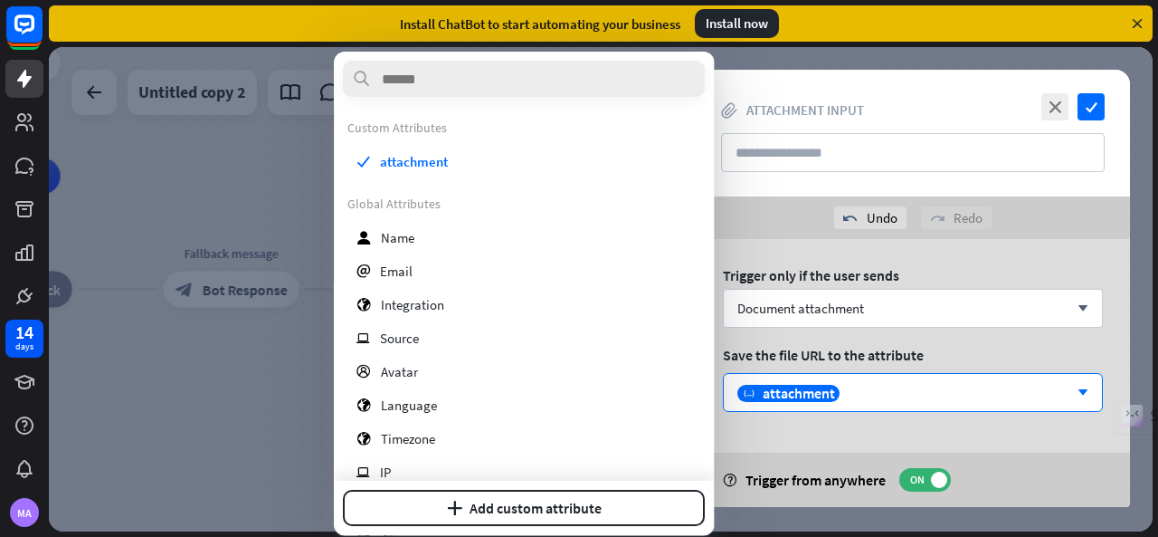
click at [224, 415] on div at bounding box center [601, 289] width 1104 height 484
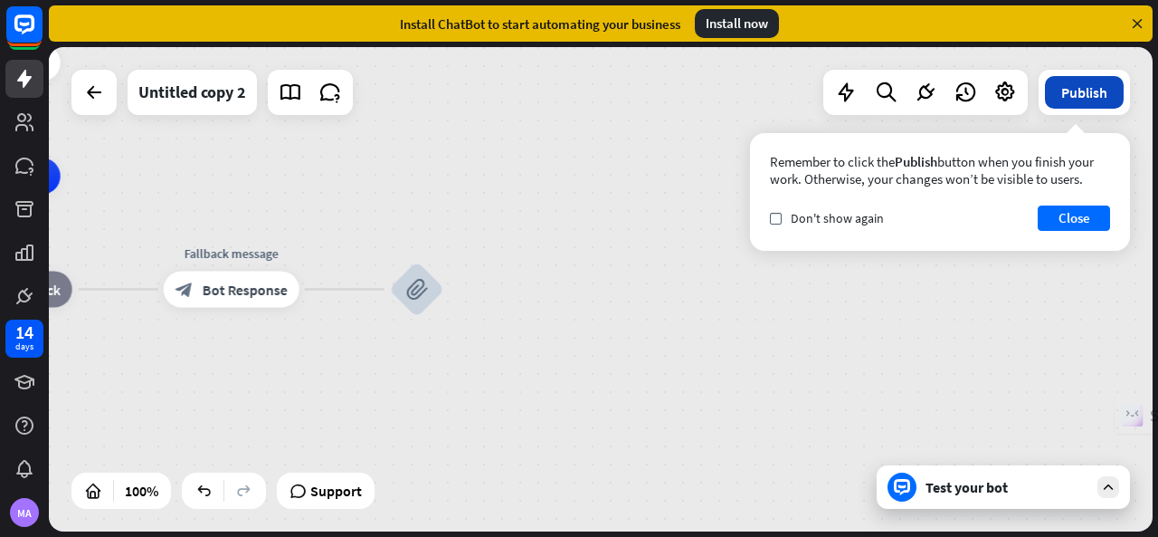
click at [1079, 99] on button "Publish" at bounding box center [1084, 92] width 79 height 33
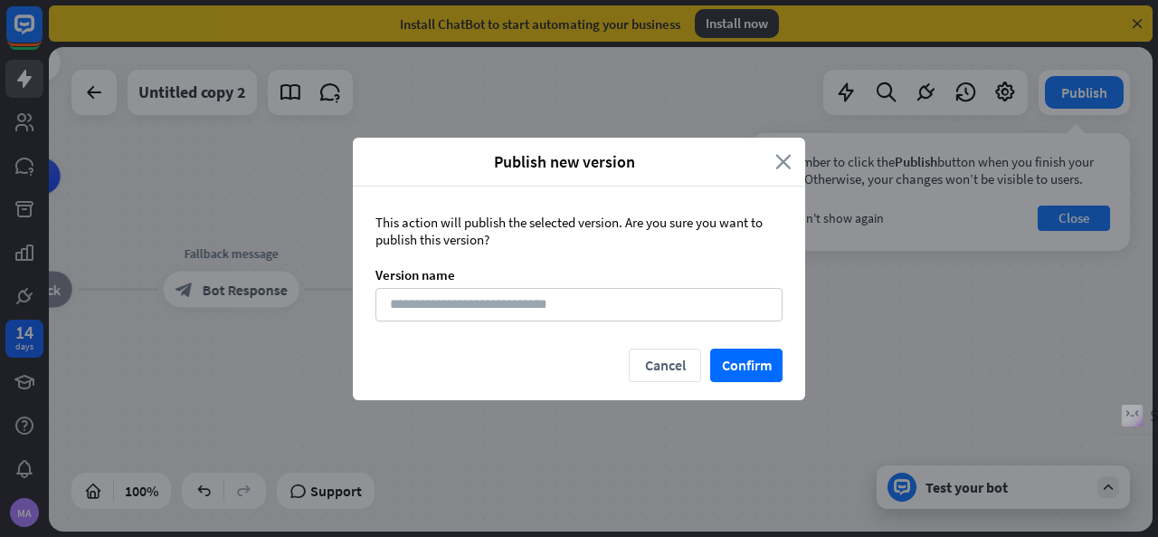
click at [791, 153] on icon "close" at bounding box center [783, 161] width 16 height 21
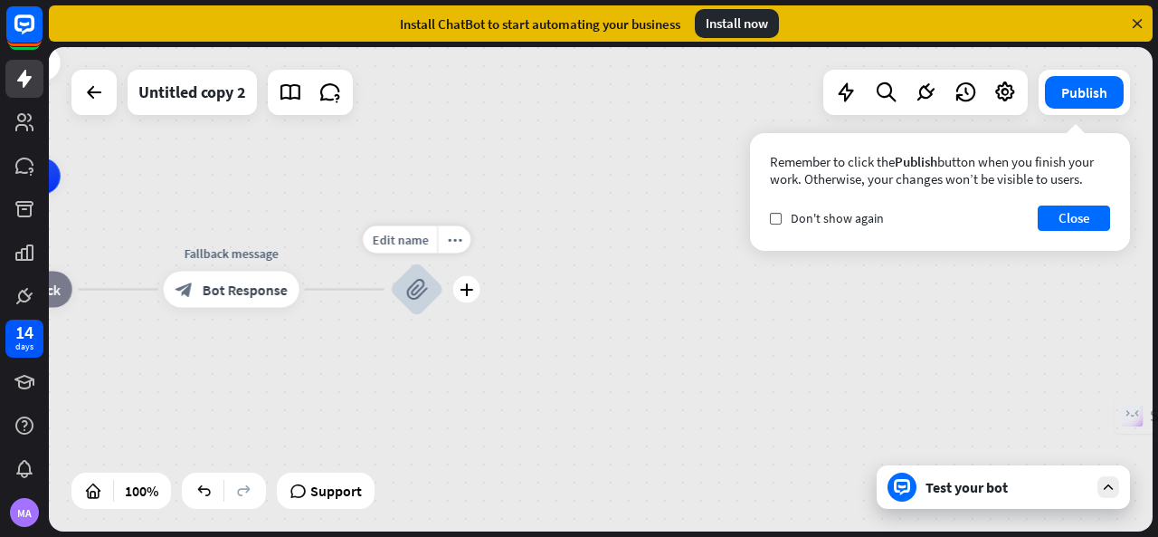
click at [418, 290] on icon "block_attachment" at bounding box center [417, 290] width 22 height 22
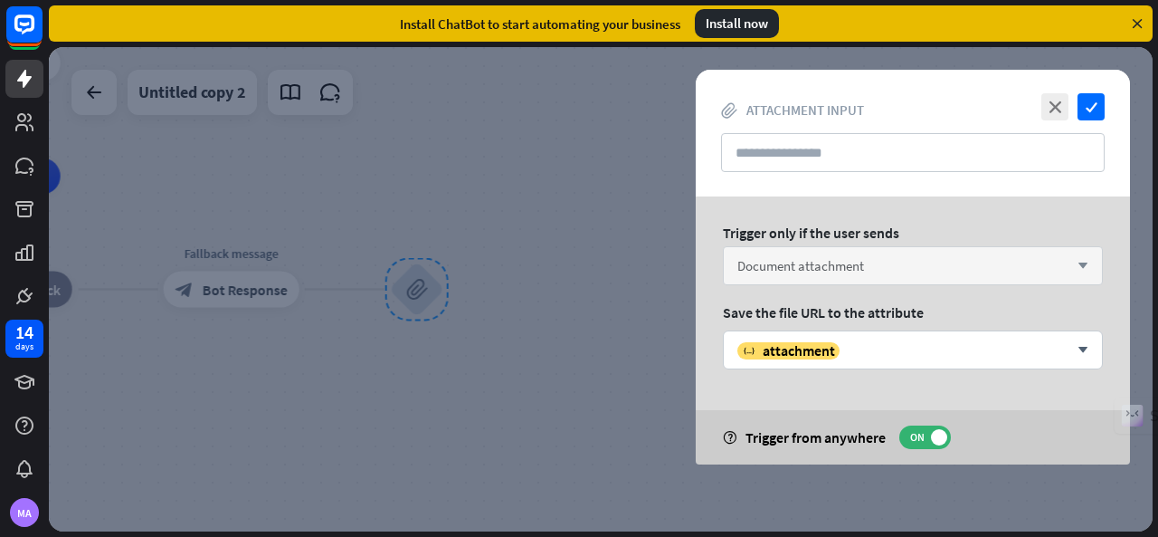
click at [1080, 269] on icon "arrow_down" at bounding box center [1079, 266] width 20 height 11
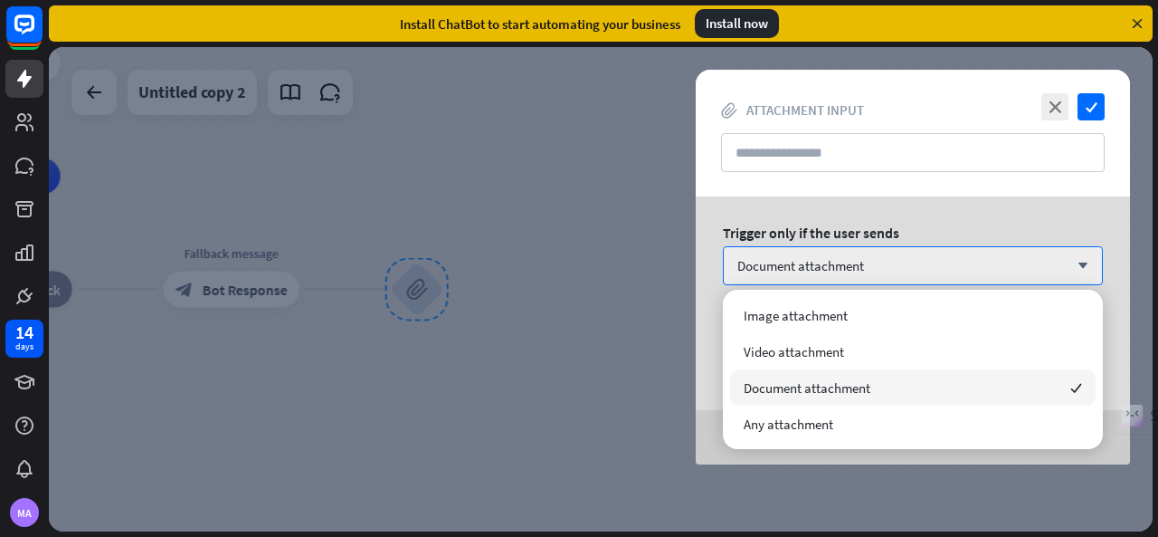
click at [820, 392] on span "Document attachment" at bounding box center [807, 387] width 127 height 17
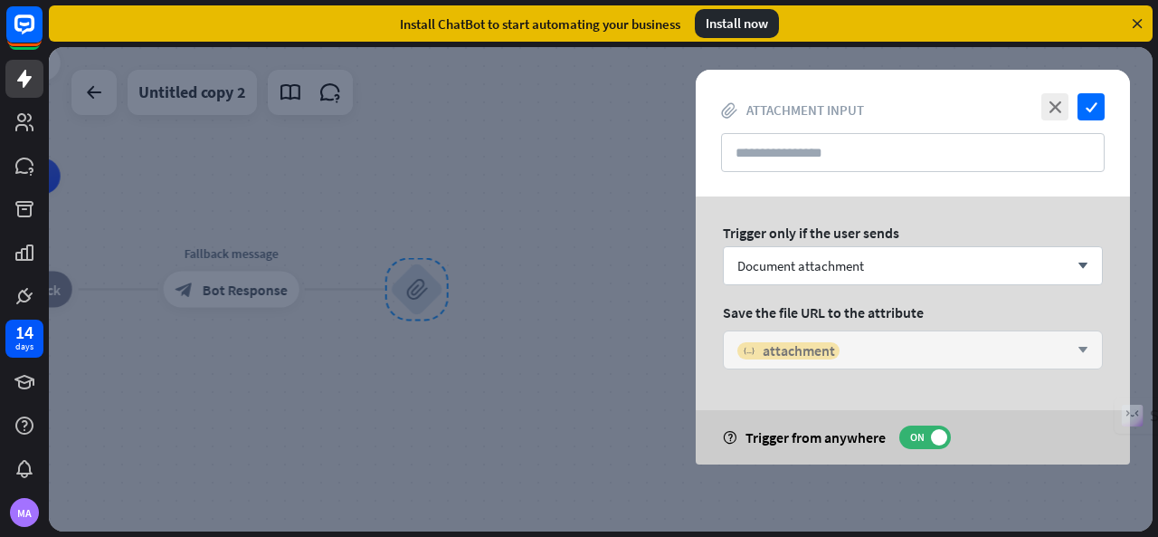
click at [760, 356] on div "variable attachment" at bounding box center [788, 350] width 102 height 17
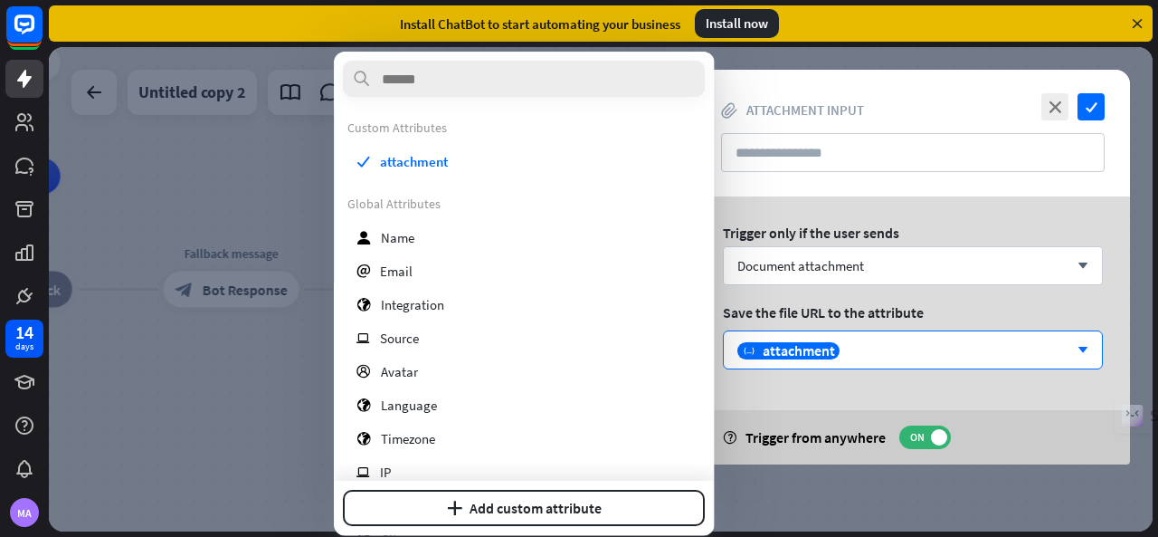
click at [274, 438] on div at bounding box center [601, 289] width 1104 height 484
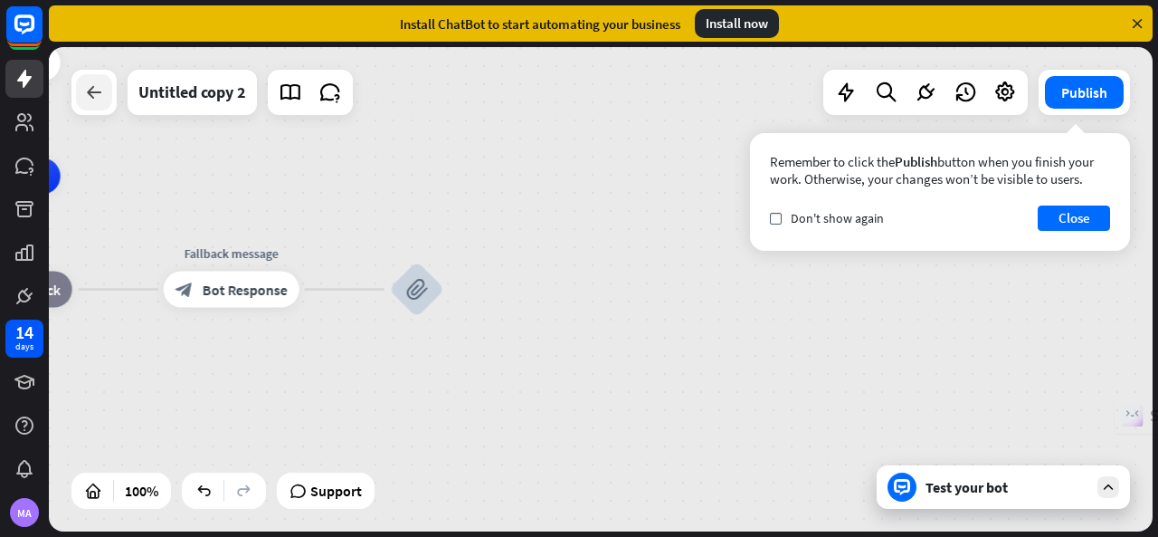
click at [99, 105] on div at bounding box center [94, 92] width 36 height 36
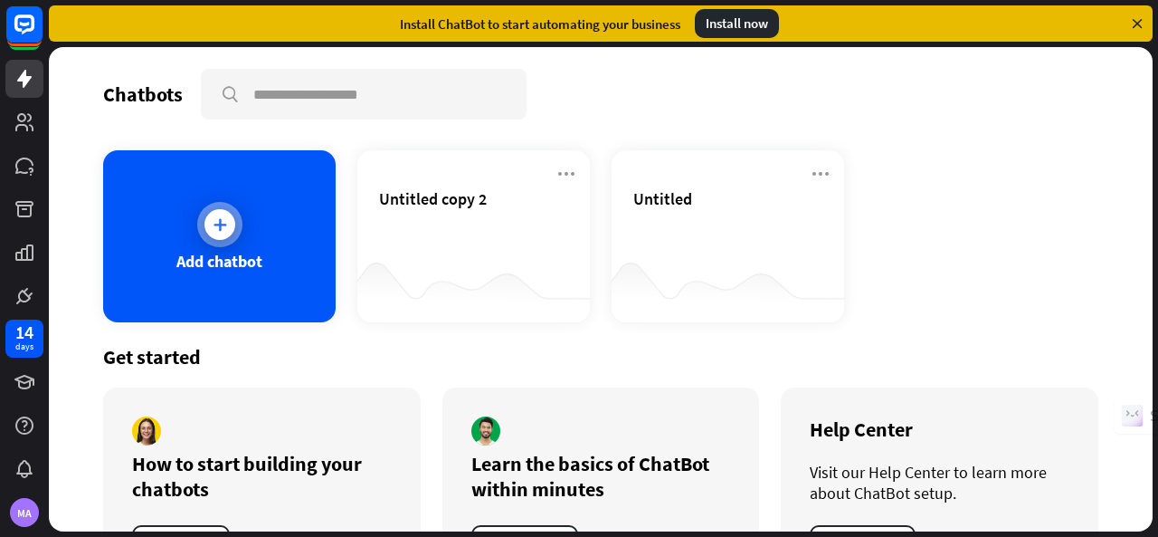
click at [211, 217] on icon at bounding box center [220, 224] width 18 height 18
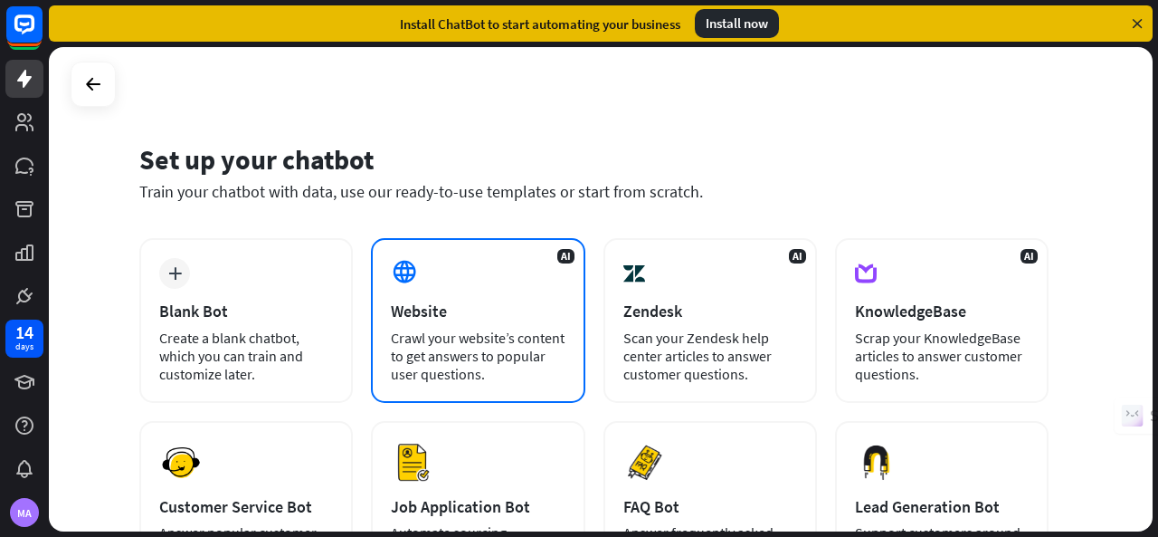
click at [438, 302] on div "Website" at bounding box center [478, 310] width 174 height 21
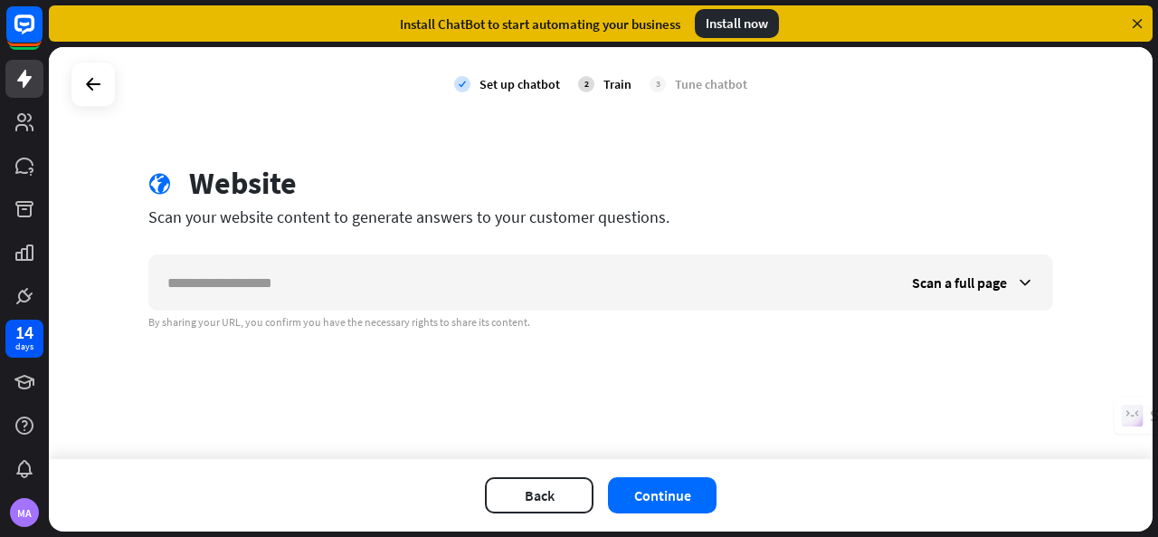
click at [1135, 18] on icon at bounding box center [1137, 23] width 16 height 16
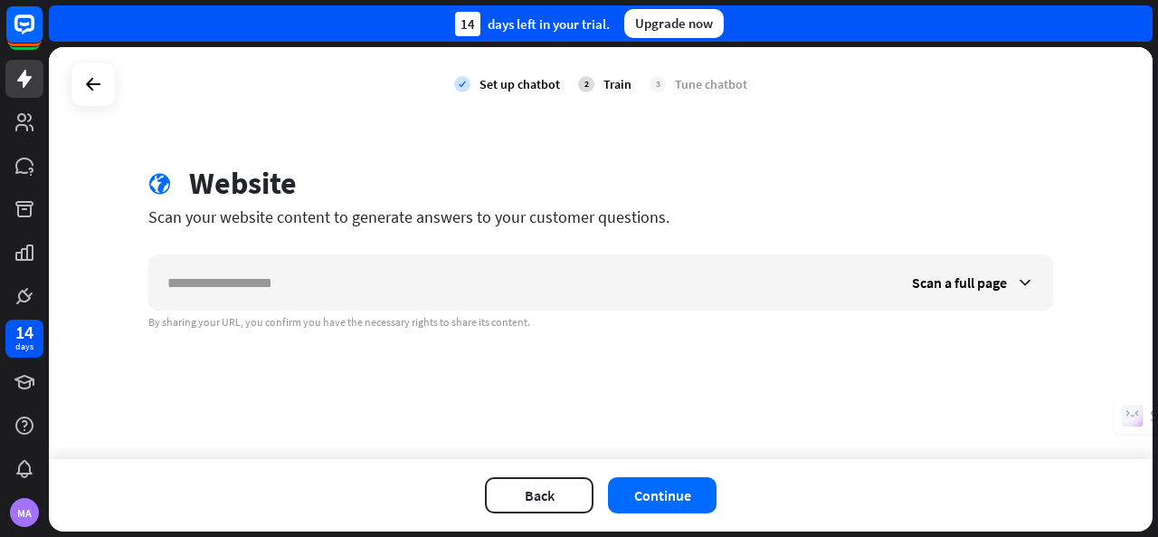
click at [1135, 18] on div "14 days left in your trial. Upgrade now" at bounding box center [601, 23] width 1104 height 36
click at [96, 81] on icon at bounding box center [93, 84] width 22 height 22
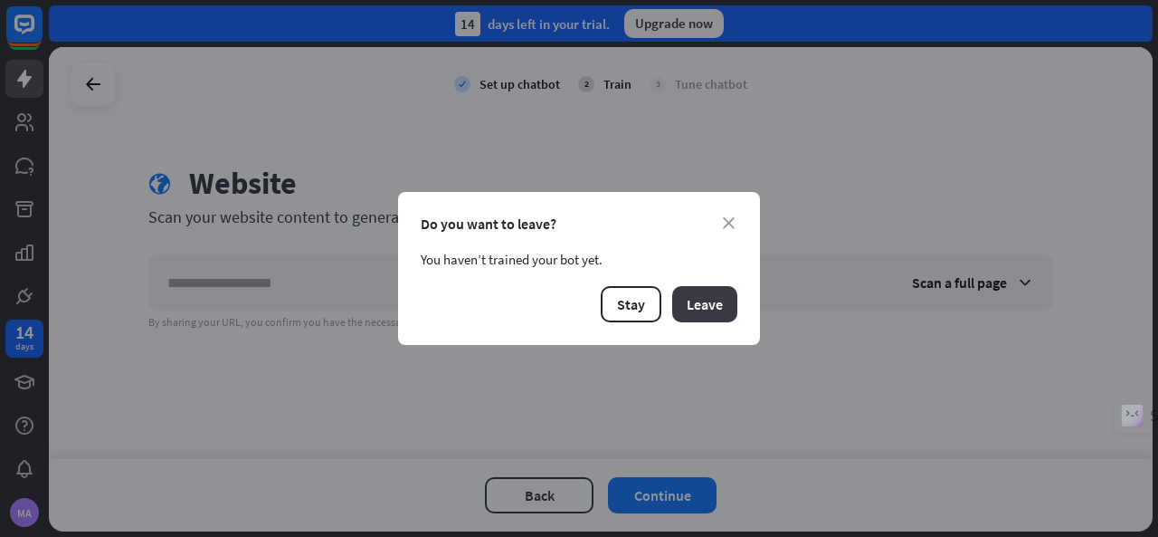
click at [696, 308] on button "Leave" at bounding box center [704, 304] width 65 height 36
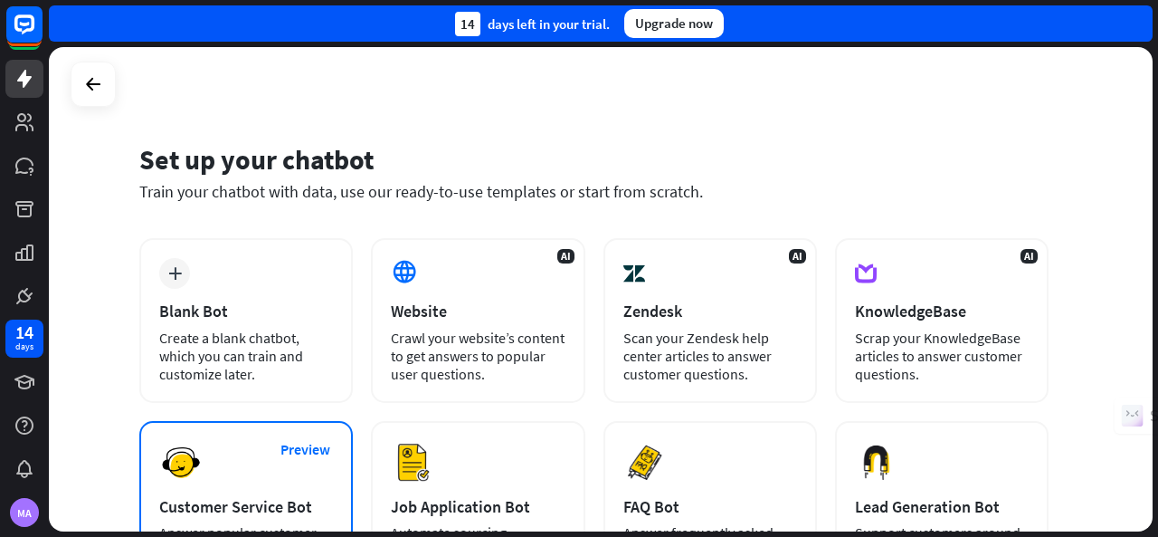
click at [244, 469] on div "Preview Customer Service Bot Answer popular customer questions 24/7." at bounding box center [246, 499] width 214 height 157
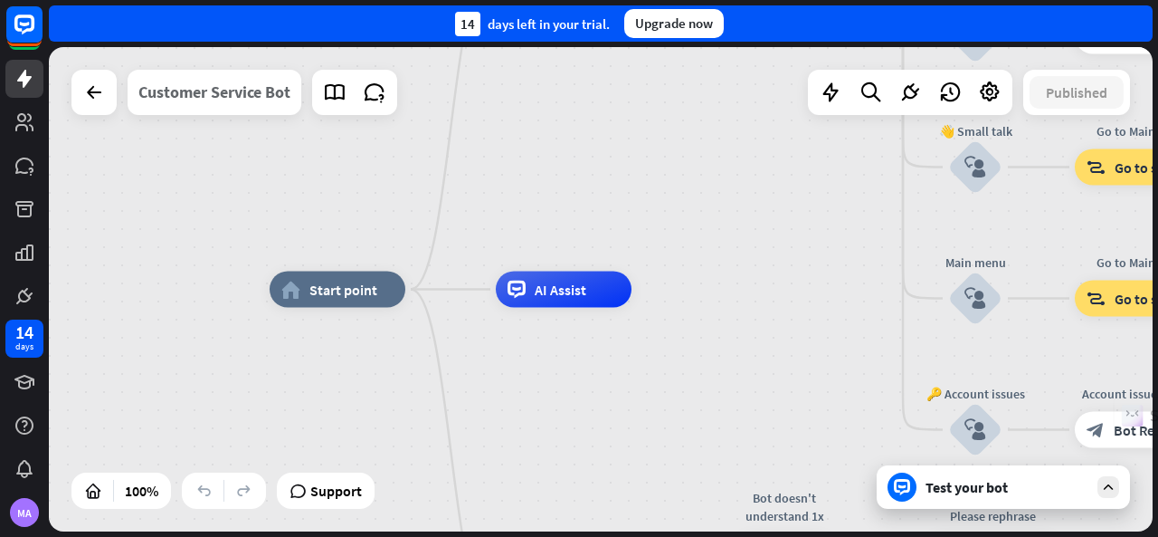
click at [239, 97] on div "Customer Service Bot" at bounding box center [214, 92] width 152 height 45
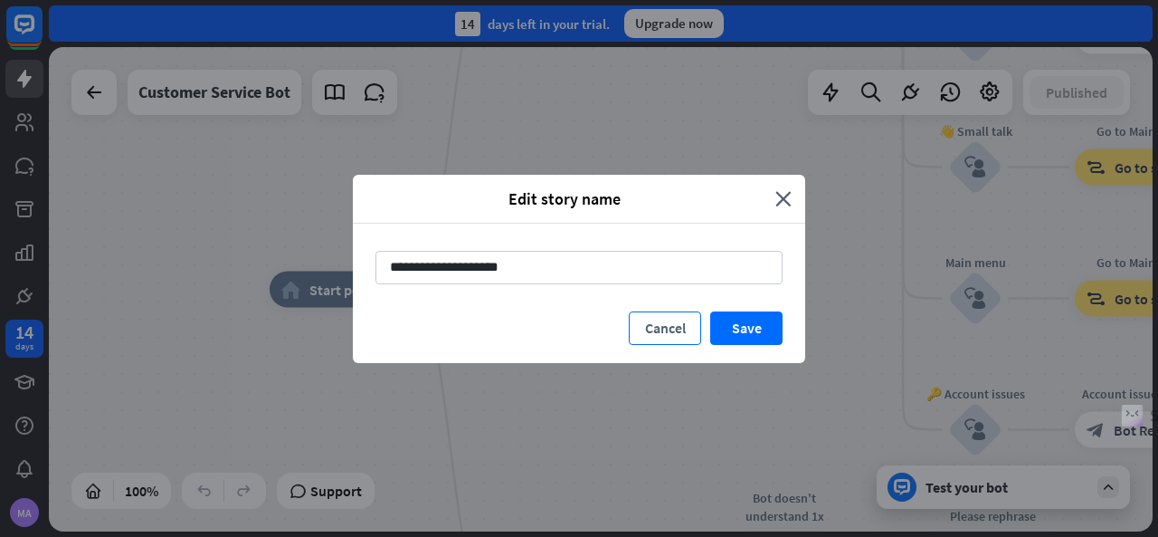
click at [670, 327] on button "Cancel" at bounding box center [665, 327] width 72 height 33
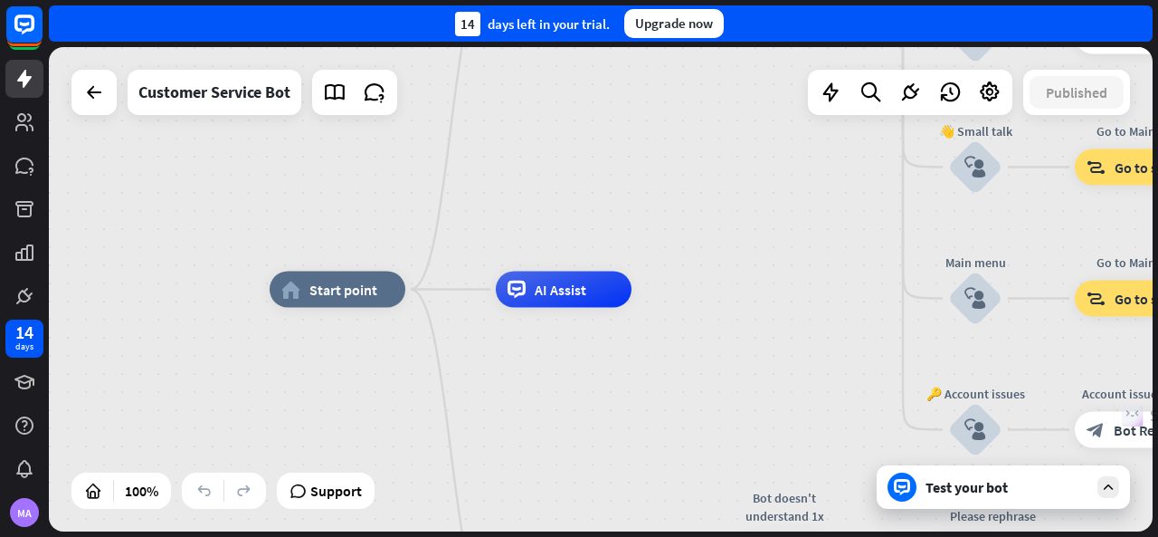
click at [627, 178] on div "home_2 Start point Welcome message block_bot_response Bot Response 🔙 Main menu …" at bounding box center [601, 289] width 1104 height 484
